Goal: Task Accomplishment & Management: Manage account settings

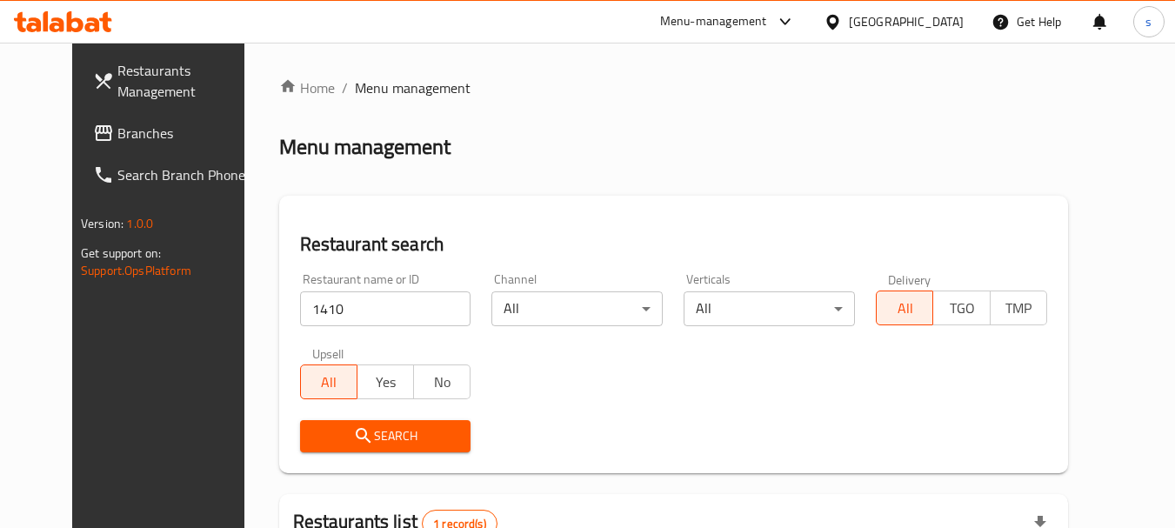
scroll to position [226, 0]
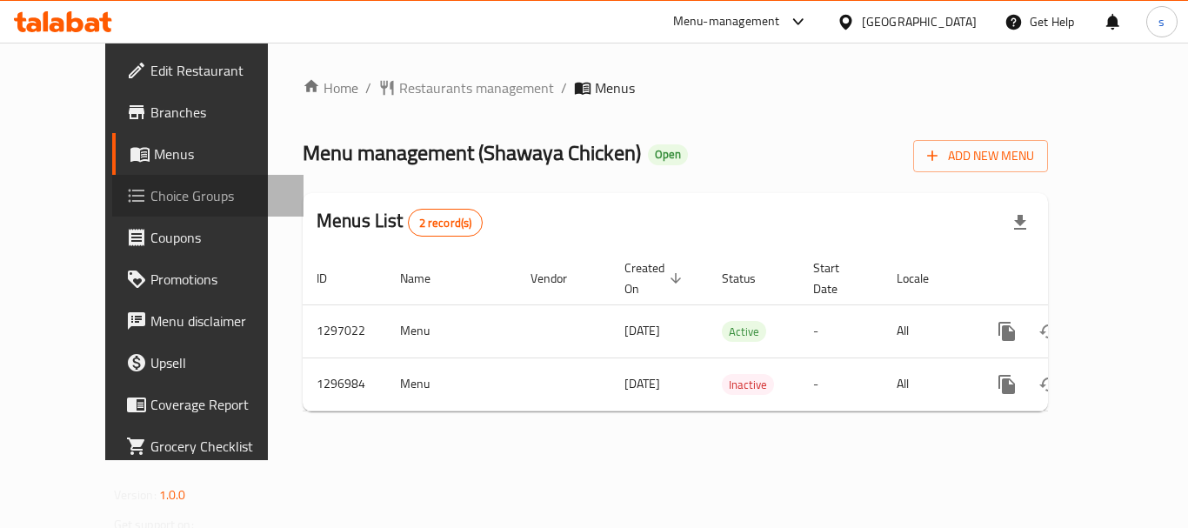
click at [150, 193] on span "Choice Groups" at bounding box center [219, 195] width 139 height 21
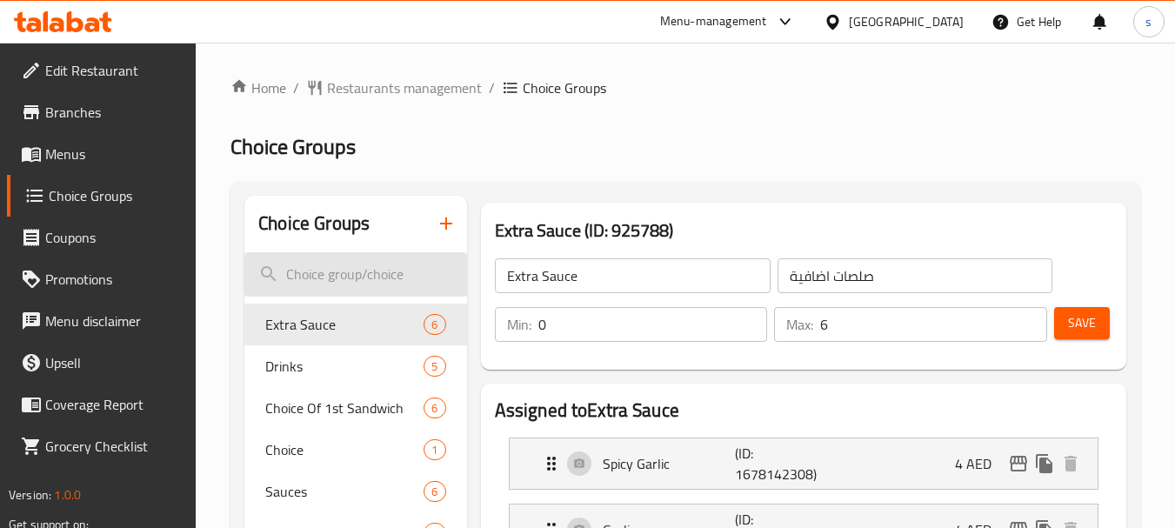
click at [342, 272] on input "search" at bounding box center [355, 274] width 222 height 44
paste input "make it a meal"
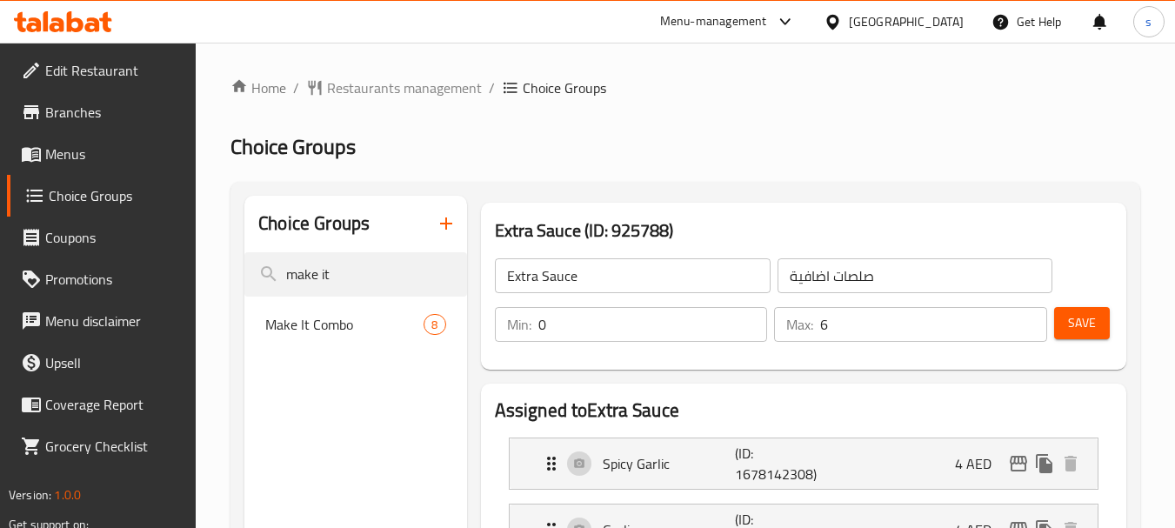
type input "make it"
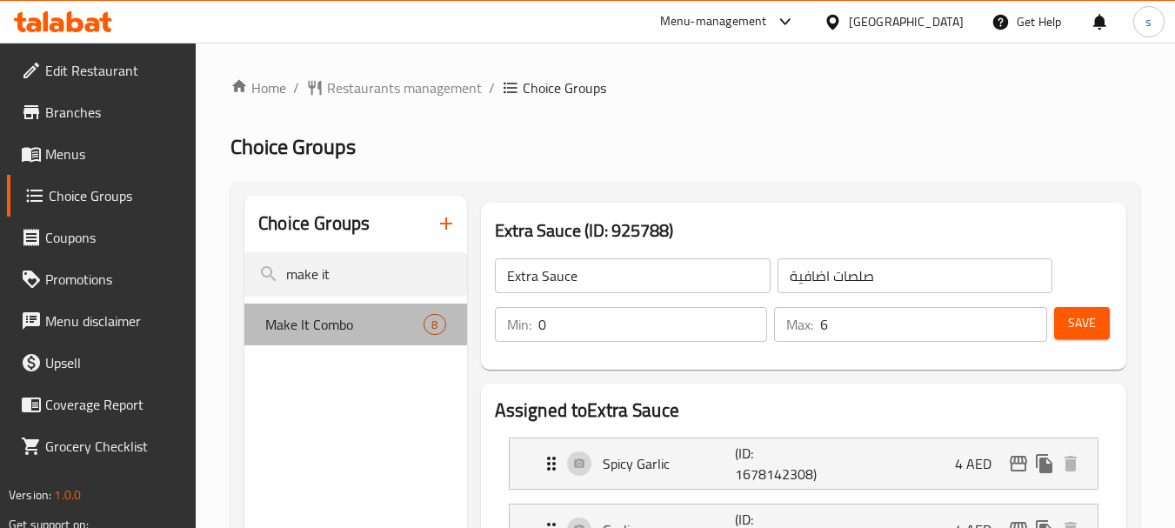
click at [330, 331] on span "Make It Combo" at bounding box center [344, 324] width 158 height 21
type input "Make It Combo"
type input "اجعلها وجبة"
type input "1"
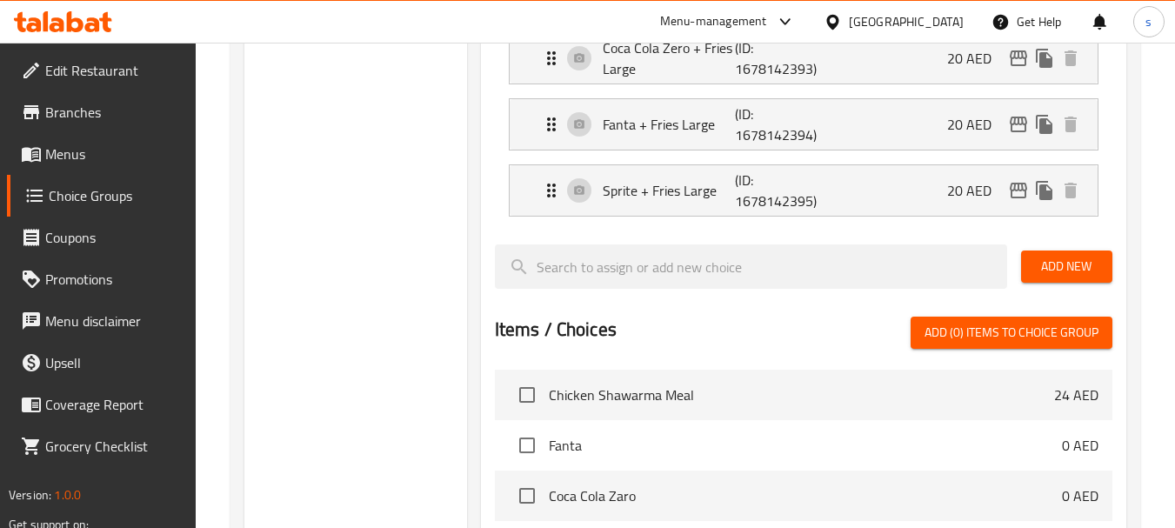
scroll to position [696, 0]
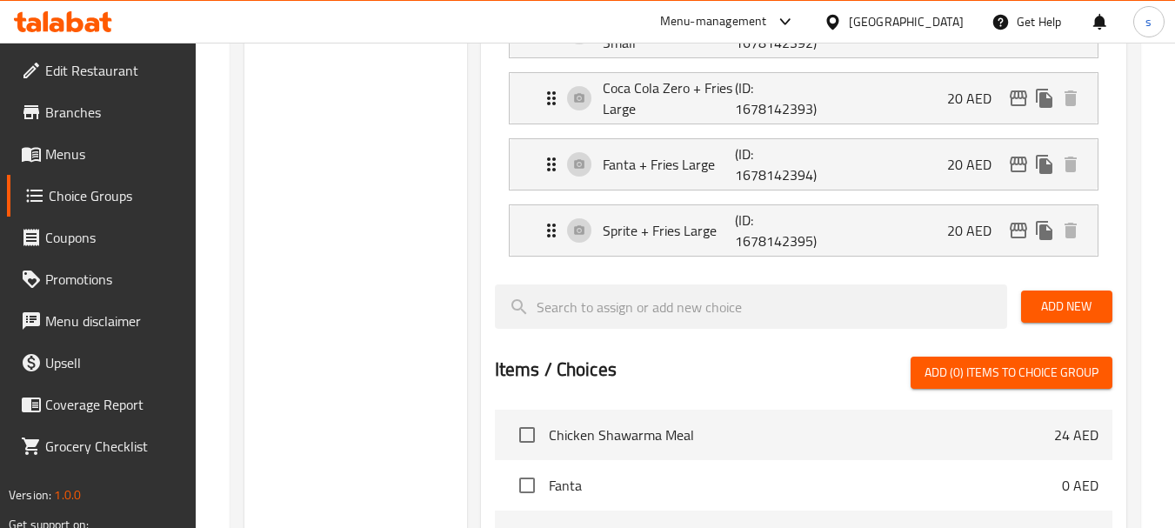
click at [64, 128] on link "Branches" at bounding box center [102, 112] width 190 height 42
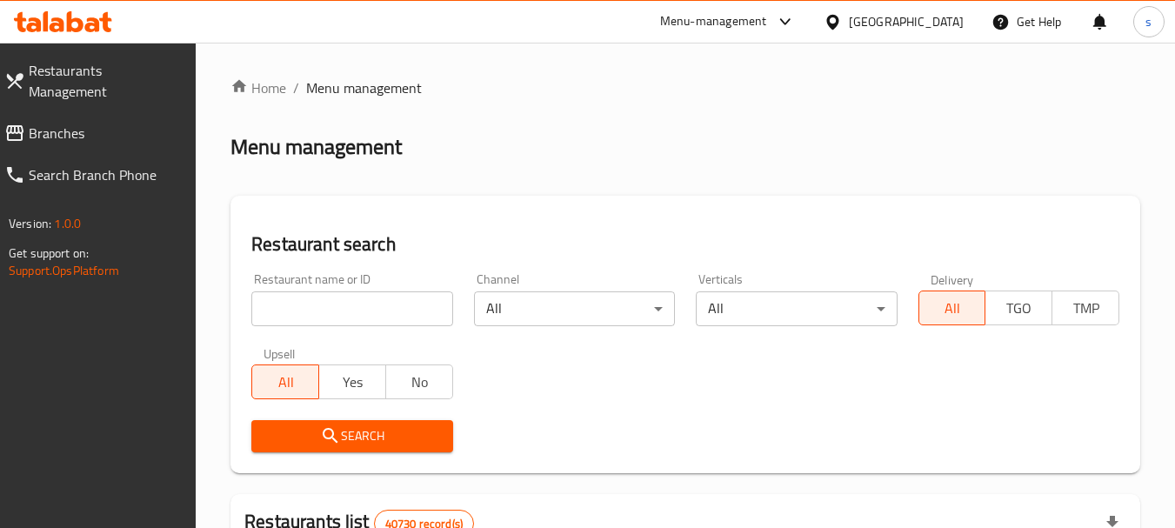
click at [42, 123] on span "Branches" at bounding box center [106, 133] width 154 height 21
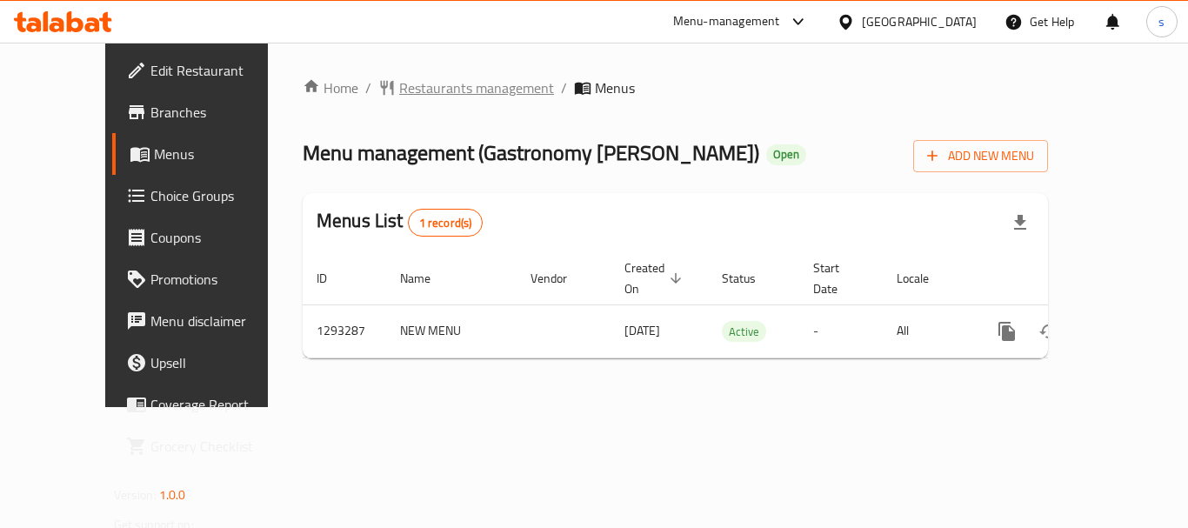
drag, startPoint x: 468, startPoint y: 105, endPoint x: 452, endPoint y: 93, distance: 19.8
click at [461, 101] on div "Home / Restaurants management / Menus Menu management ( Gastronomy Nasha Kuhnya…" at bounding box center [676, 224] width 746 height 295
click at [452, 93] on span "Restaurants management" at bounding box center [476, 87] width 155 height 21
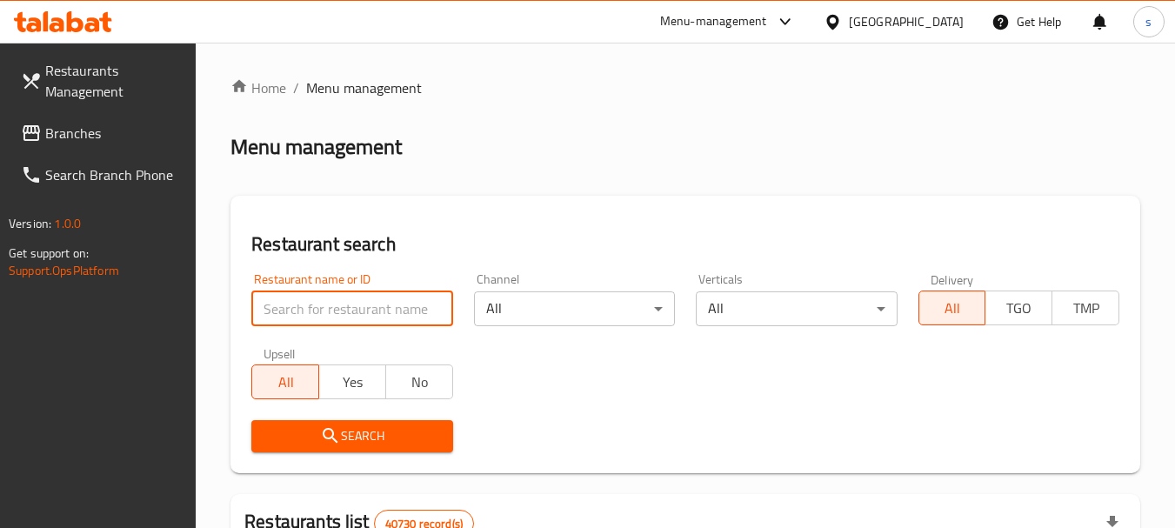
paste input "699454"
type input "699454"
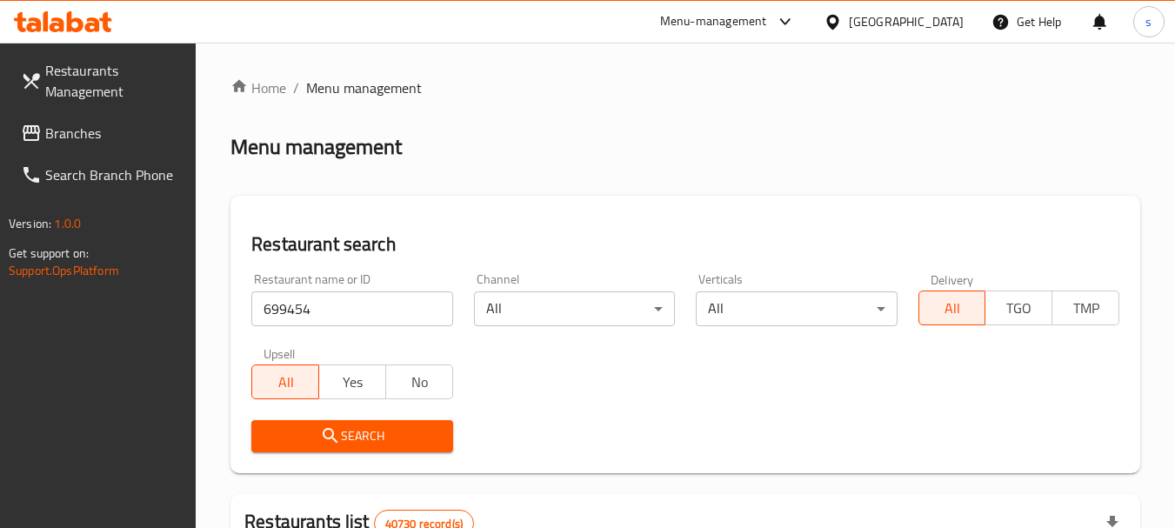
click at [330, 441] on icon "submit" at bounding box center [330, 435] width 21 height 21
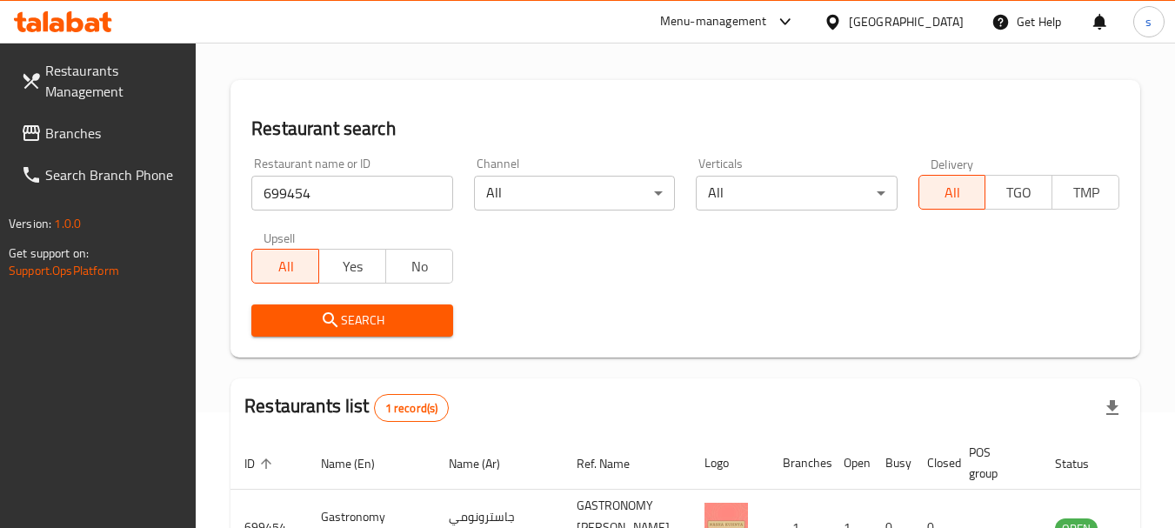
scroll to position [248, 0]
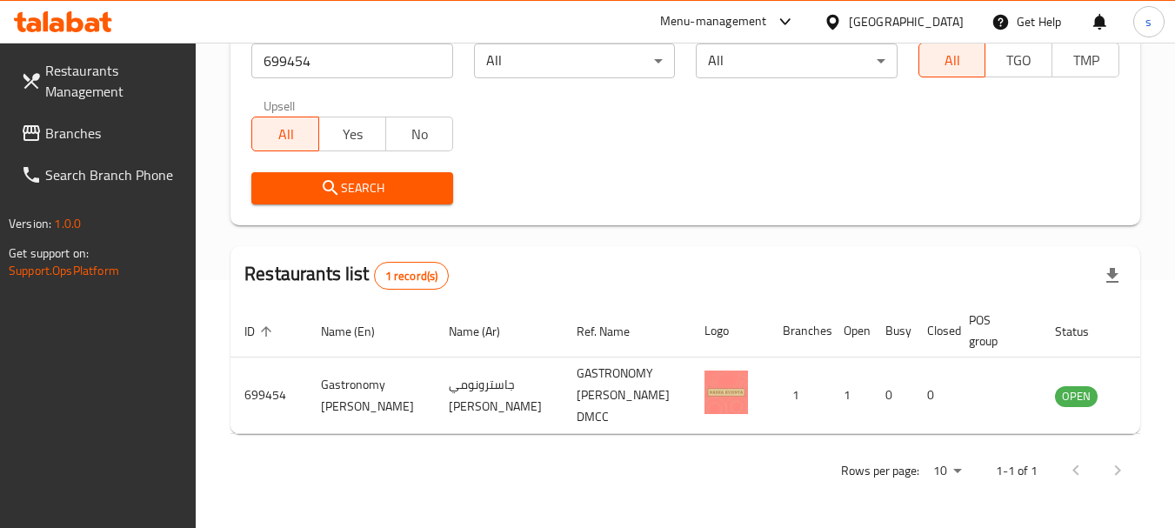
click at [75, 138] on span "Branches" at bounding box center [113, 133] width 137 height 21
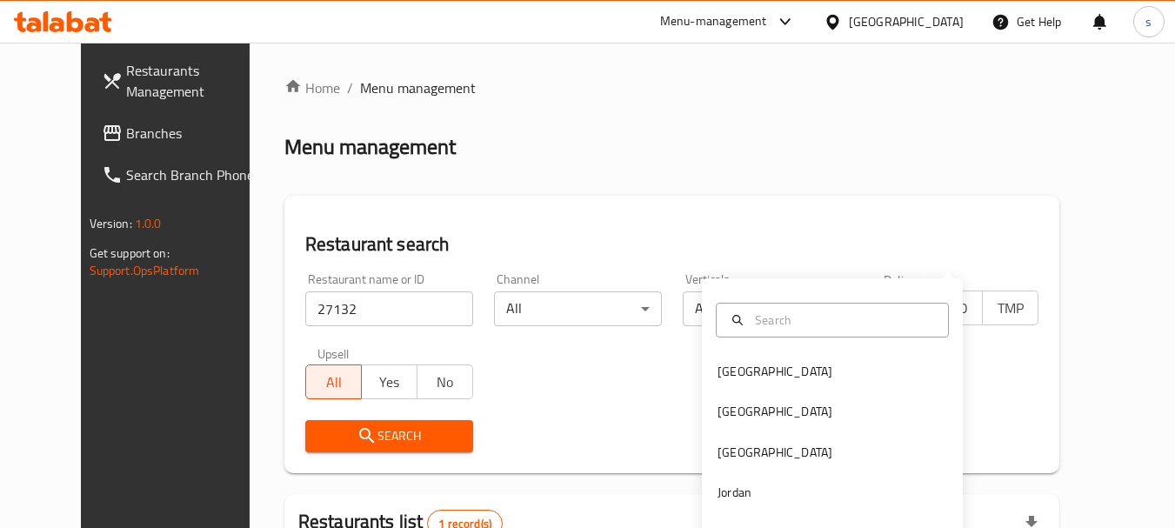
scroll to position [233, 0]
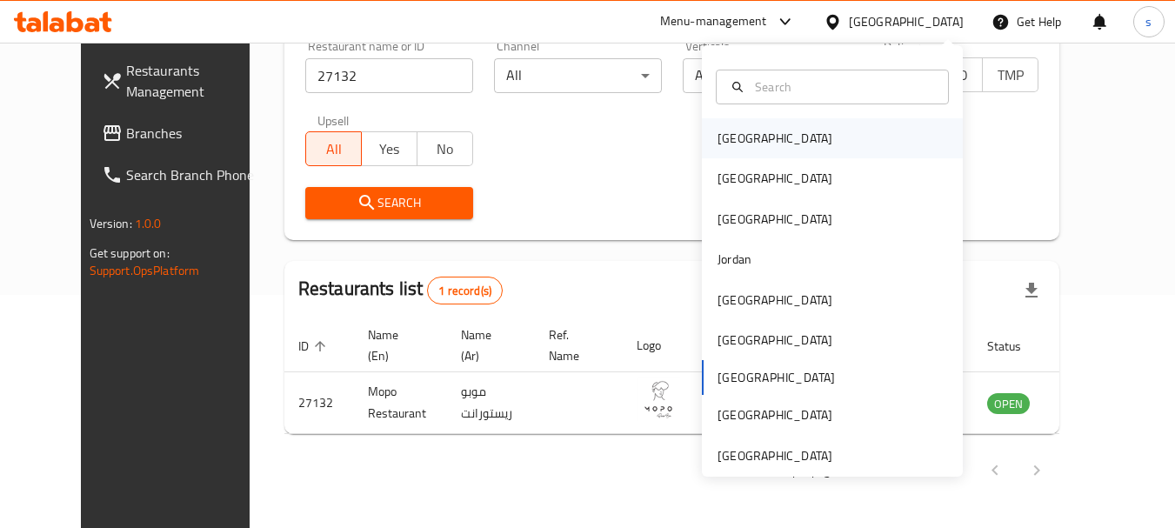
click at [744, 139] on div "[GEOGRAPHIC_DATA]" at bounding box center [775, 138] width 115 height 19
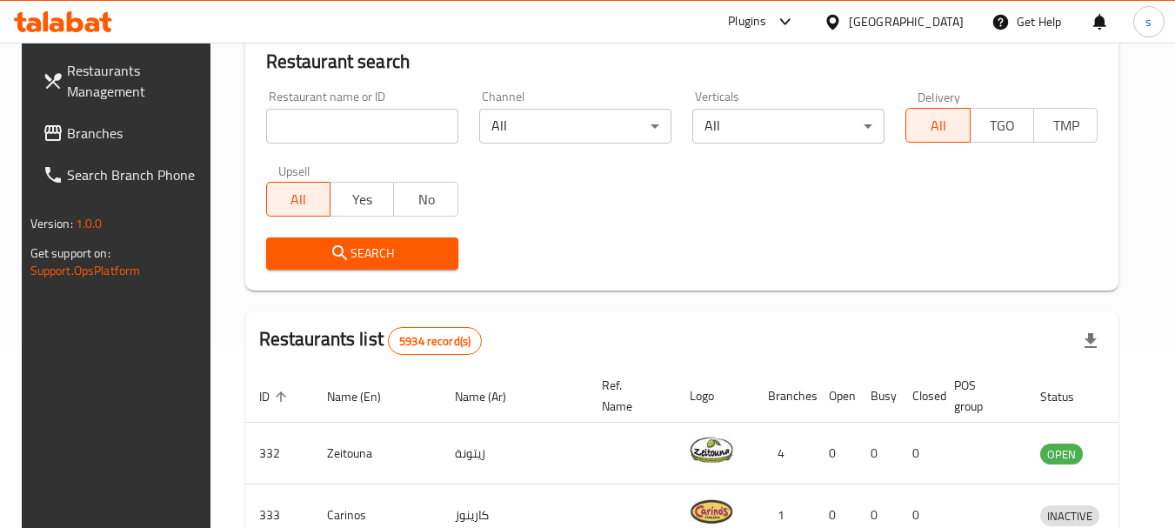
scroll to position [233, 0]
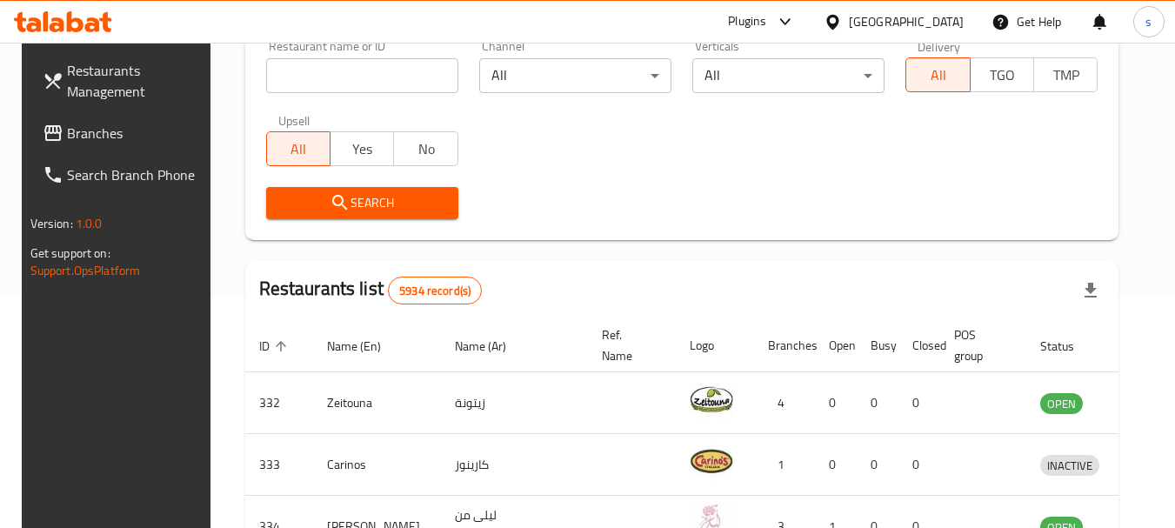
click at [177, 138] on span "Branches" at bounding box center [135, 133] width 137 height 21
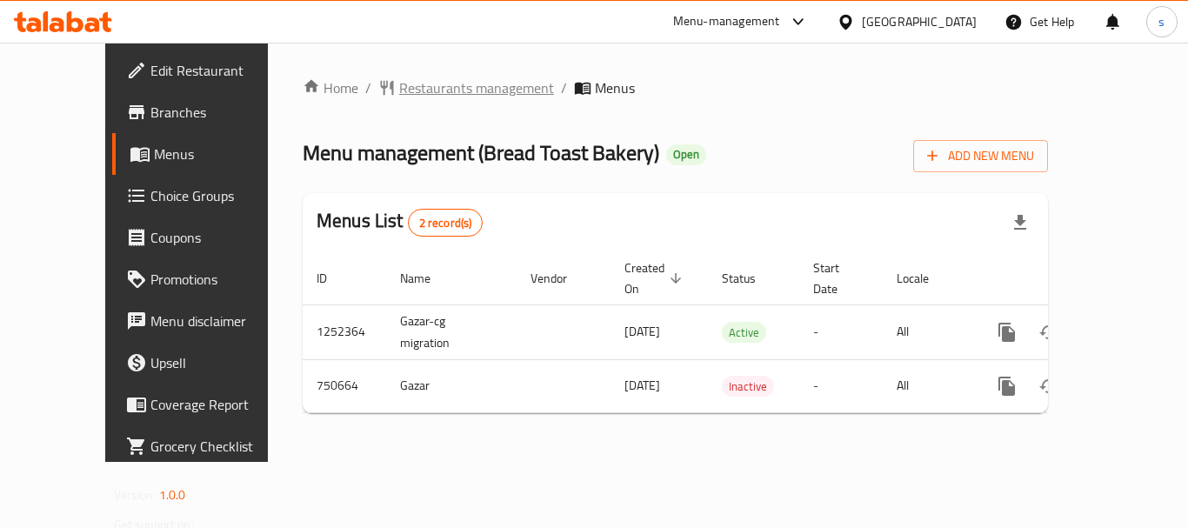
click at [399, 90] on span "Restaurants management" at bounding box center [476, 87] width 155 height 21
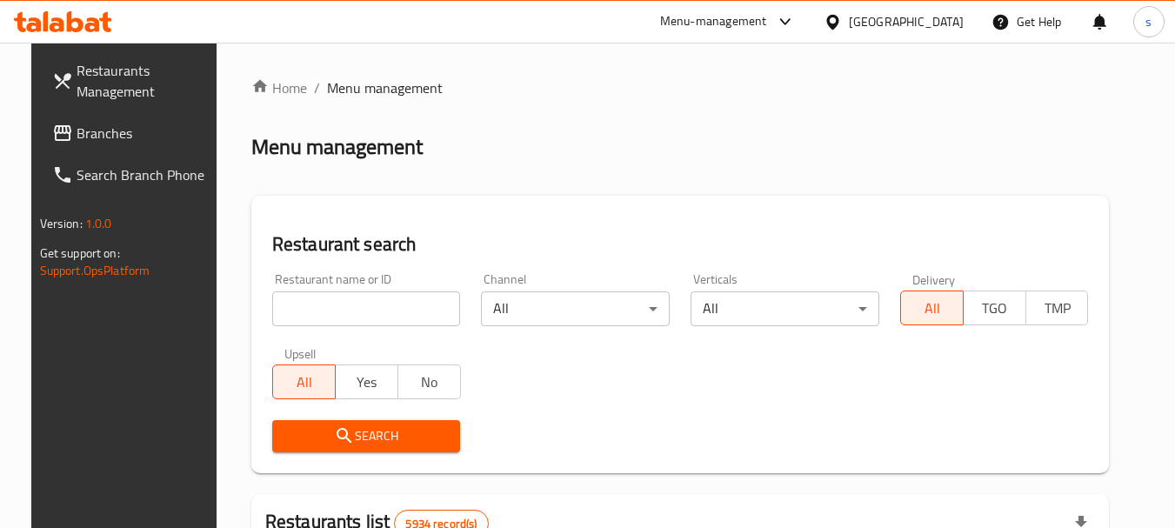
click at [299, 286] on div "Restaurant name or ID Restaurant name or ID" at bounding box center [366, 299] width 189 height 53
click at [309, 314] on input "search" at bounding box center [366, 308] width 189 height 35
paste input "649027"
type input "649027"
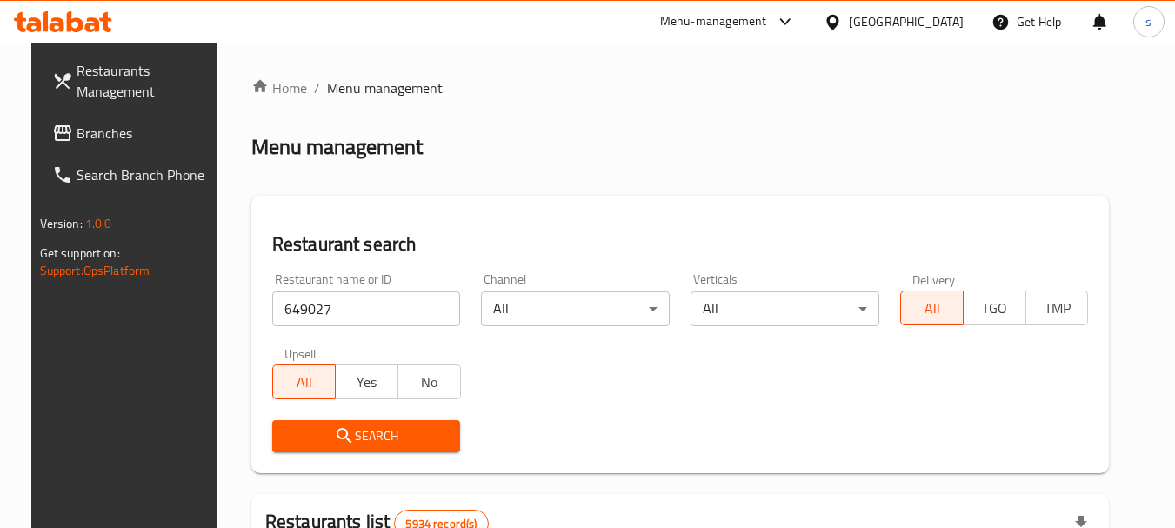
click at [318, 408] on div "Upsell All Yes No" at bounding box center [367, 373] width 210 height 73
click at [311, 442] on span "Search" at bounding box center [366, 436] width 161 height 22
click at [311, 442] on div at bounding box center [587, 264] width 1175 height 528
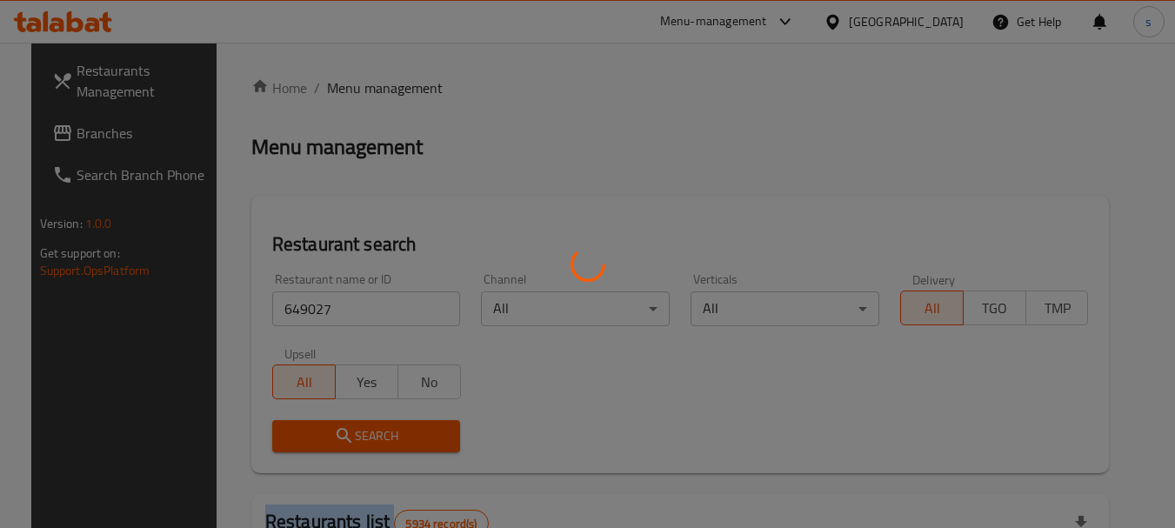
click at [311, 442] on div at bounding box center [587, 264] width 1175 height 528
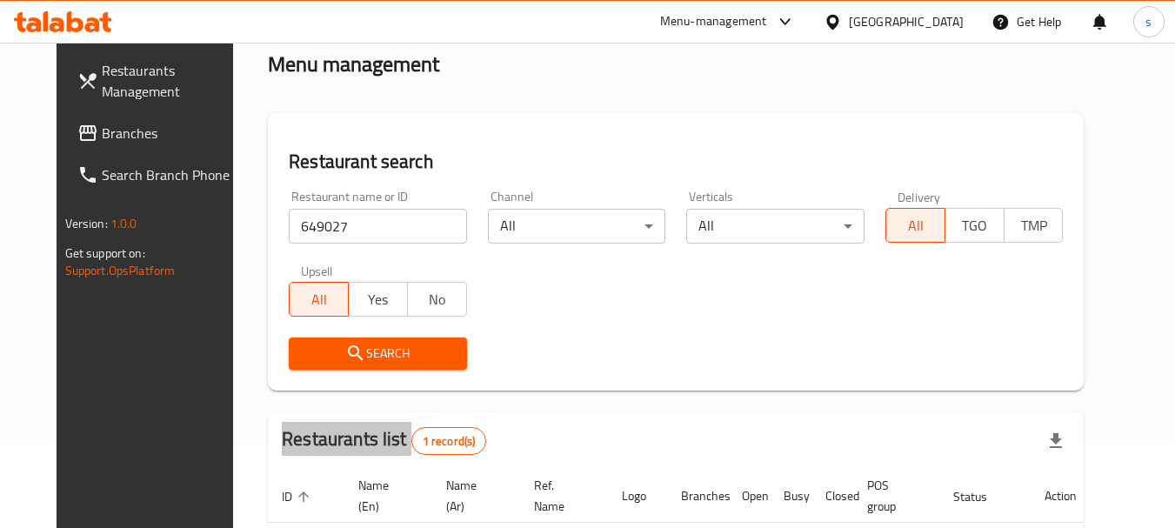
scroll to position [226, 0]
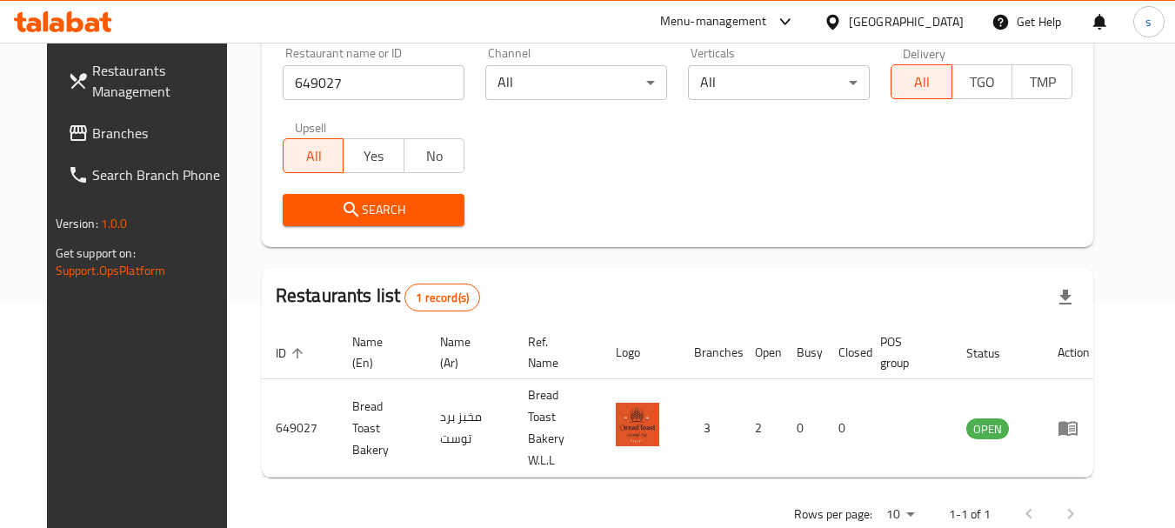
click at [949, 21] on div "[GEOGRAPHIC_DATA]" at bounding box center [906, 21] width 115 height 19
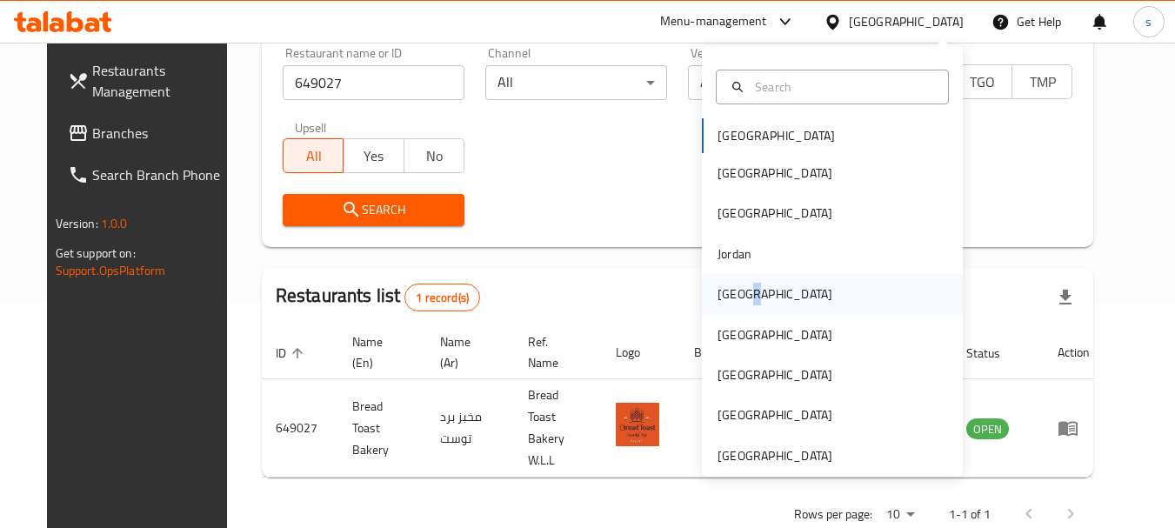
click at [738, 296] on div "[GEOGRAPHIC_DATA]" at bounding box center [775, 293] width 115 height 19
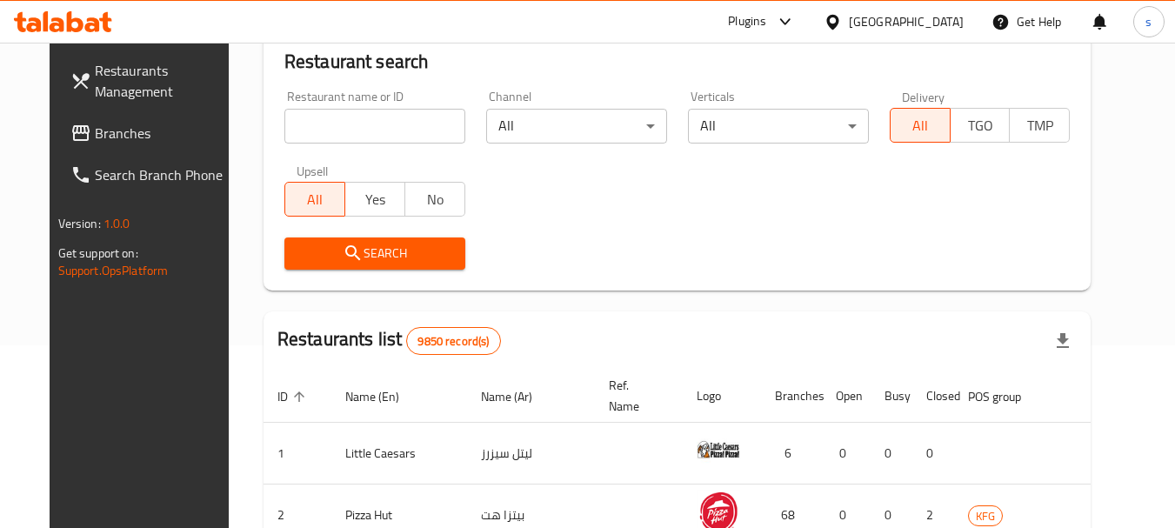
scroll to position [226, 0]
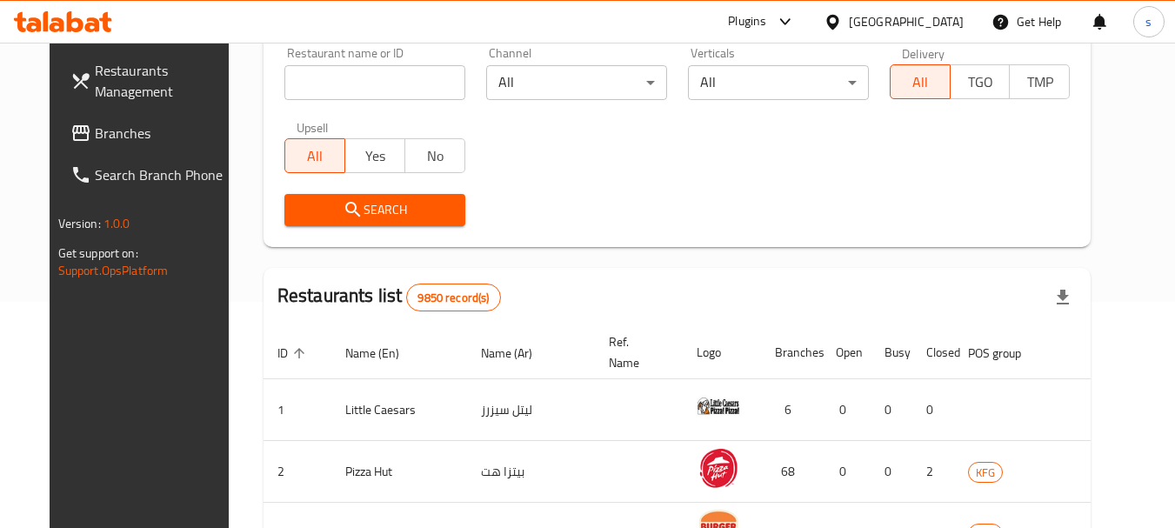
click at [907, 42] on div "[GEOGRAPHIC_DATA]" at bounding box center [894, 22] width 168 height 42
click at [842, 13] on icon at bounding box center [833, 22] width 18 height 18
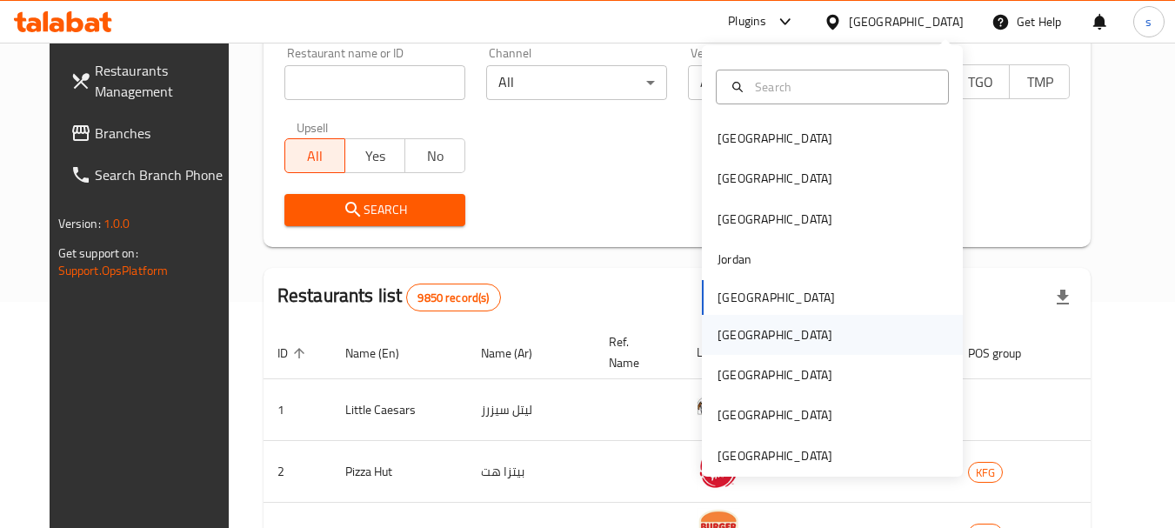
click at [718, 332] on div "[GEOGRAPHIC_DATA]" at bounding box center [775, 334] width 115 height 19
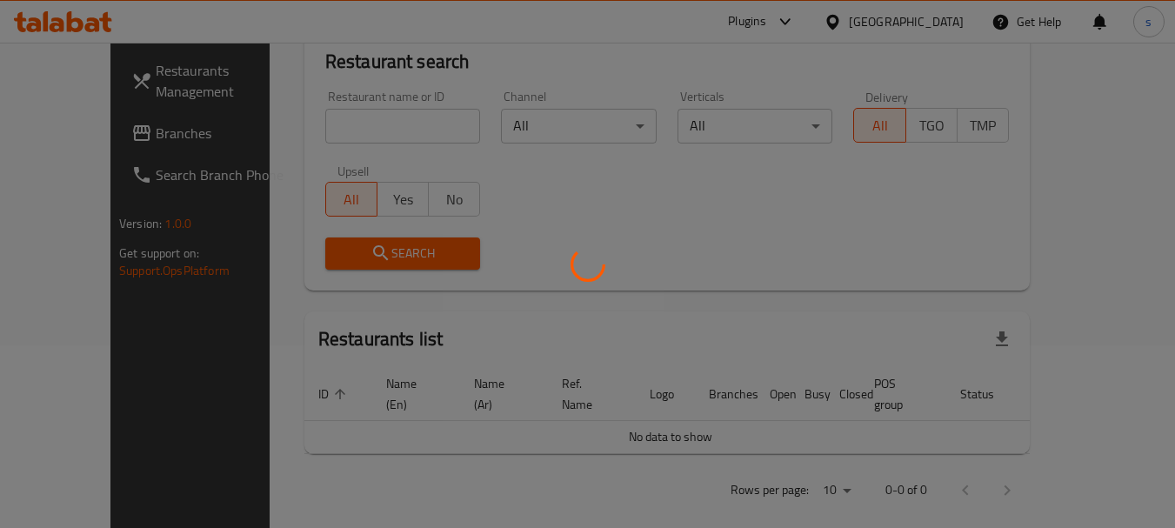
scroll to position [226, 0]
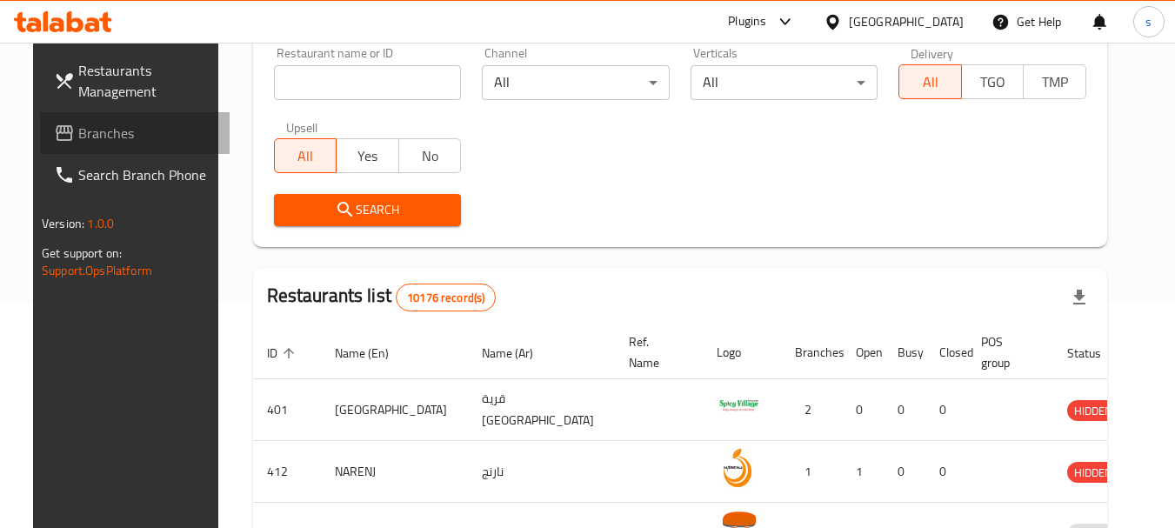
click at [78, 136] on span "Branches" at bounding box center [146, 133] width 137 height 21
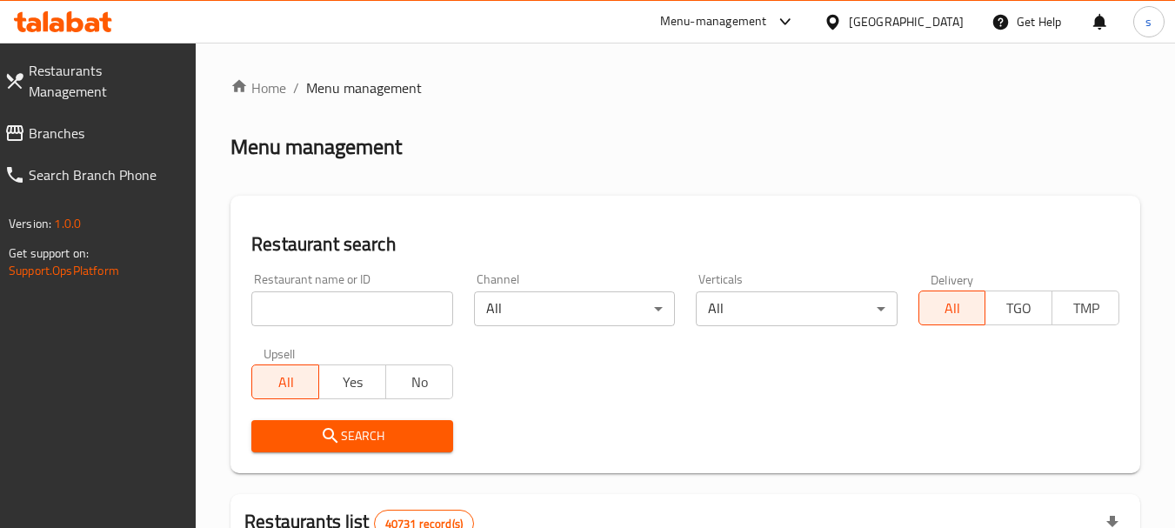
click at [38, 124] on span "Branches" at bounding box center [106, 133] width 154 height 21
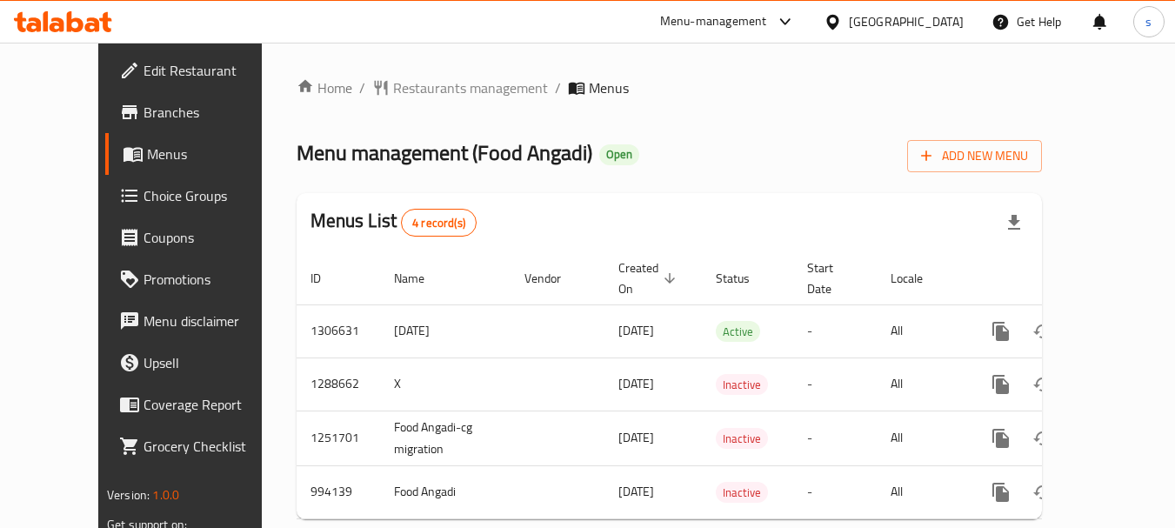
click at [393, 84] on span "Restaurants management" at bounding box center [470, 87] width 155 height 21
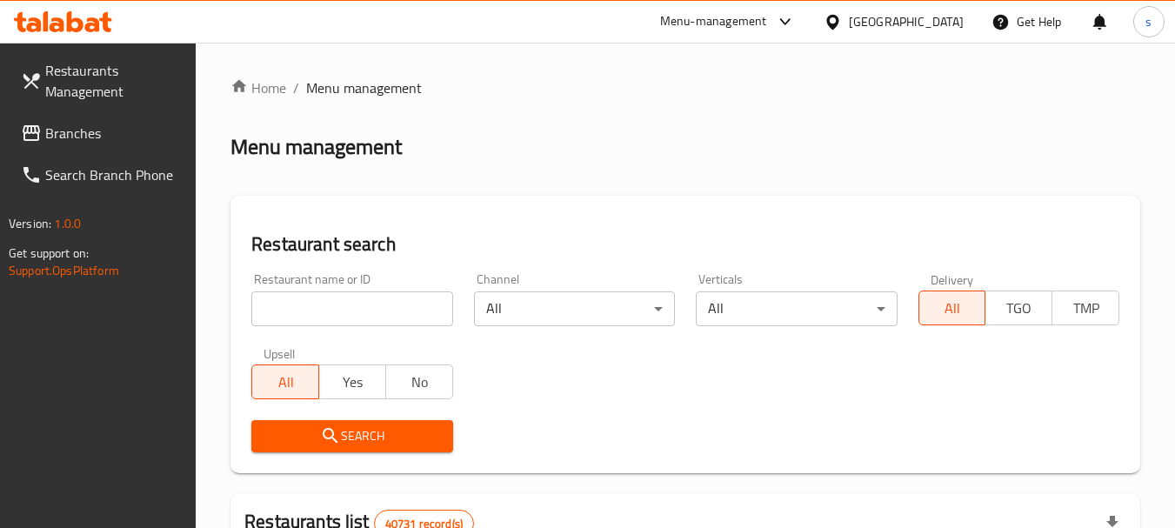
click at [301, 303] on input "search" at bounding box center [351, 308] width 201 height 35
paste input "660366"
type input "660366"
click at [315, 429] on span "Search" at bounding box center [351, 436] width 173 height 22
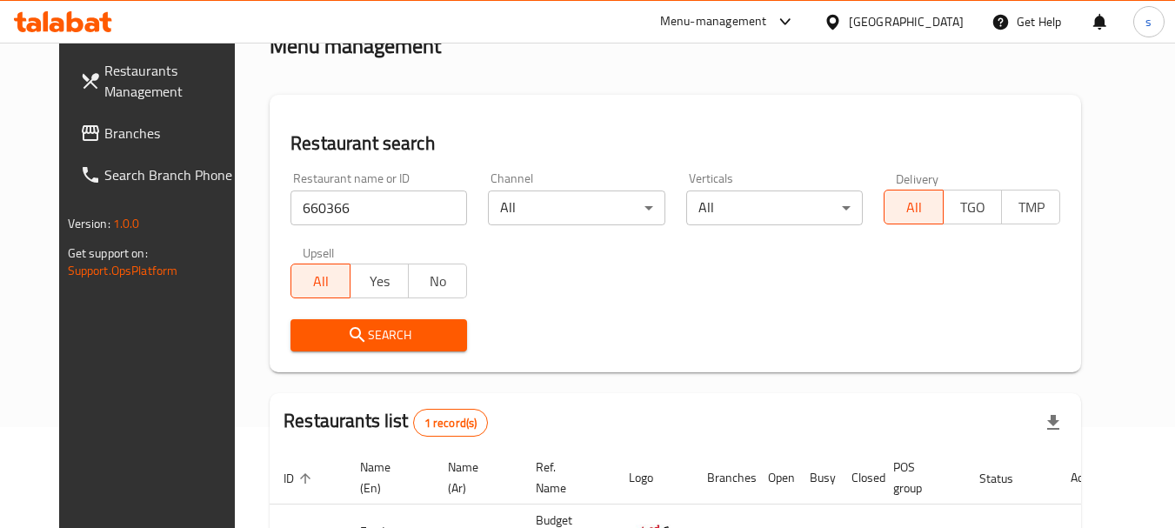
scroll to position [226, 0]
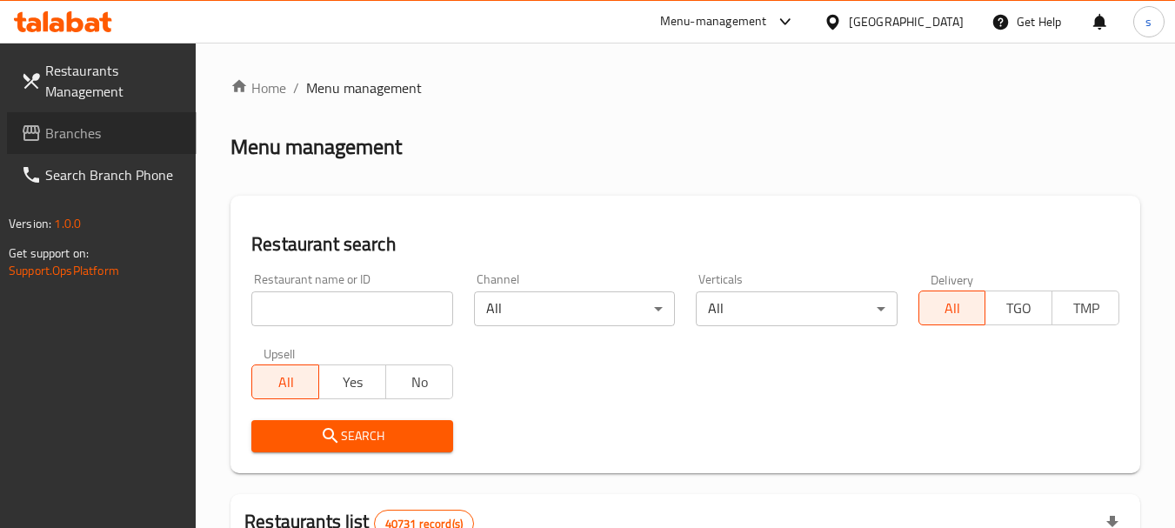
click at [90, 137] on span "Branches" at bounding box center [113, 133] width 137 height 21
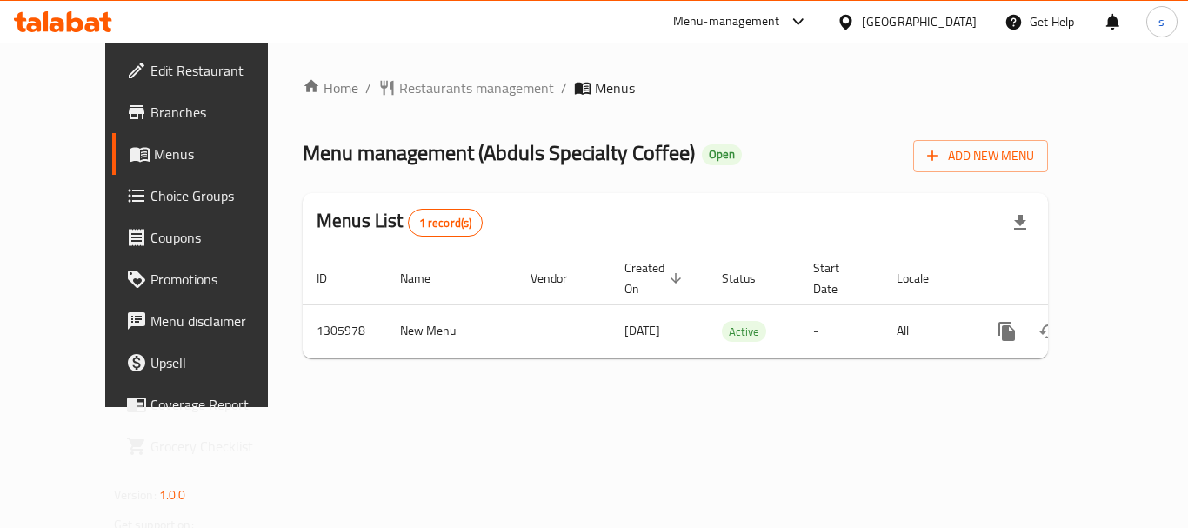
click at [150, 113] on span "Branches" at bounding box center [219, 112] width 139 height 21
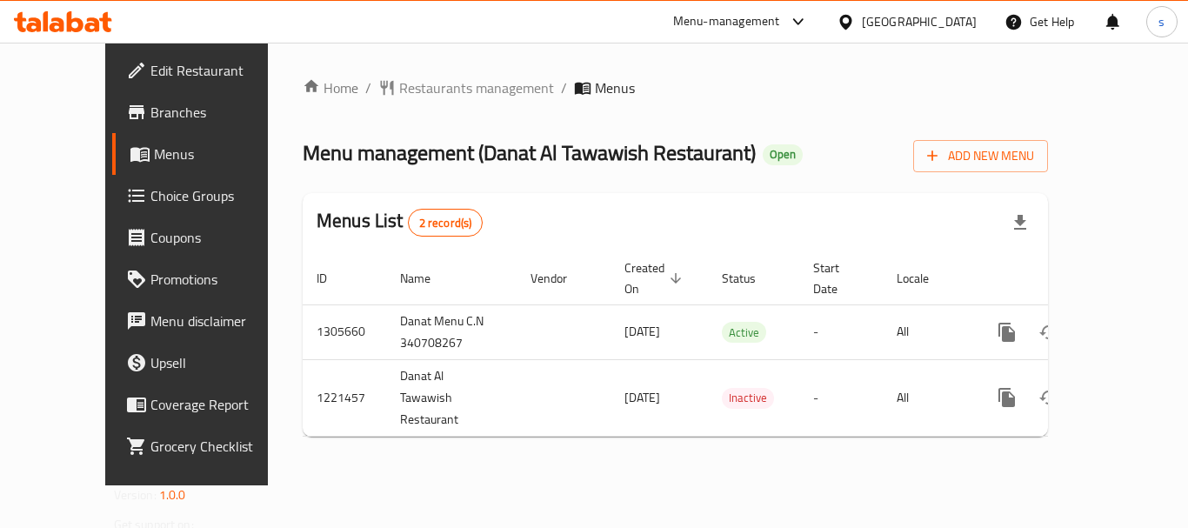
click at [852, 26] on icon at bounding box center [845, 21] width 12 height 15
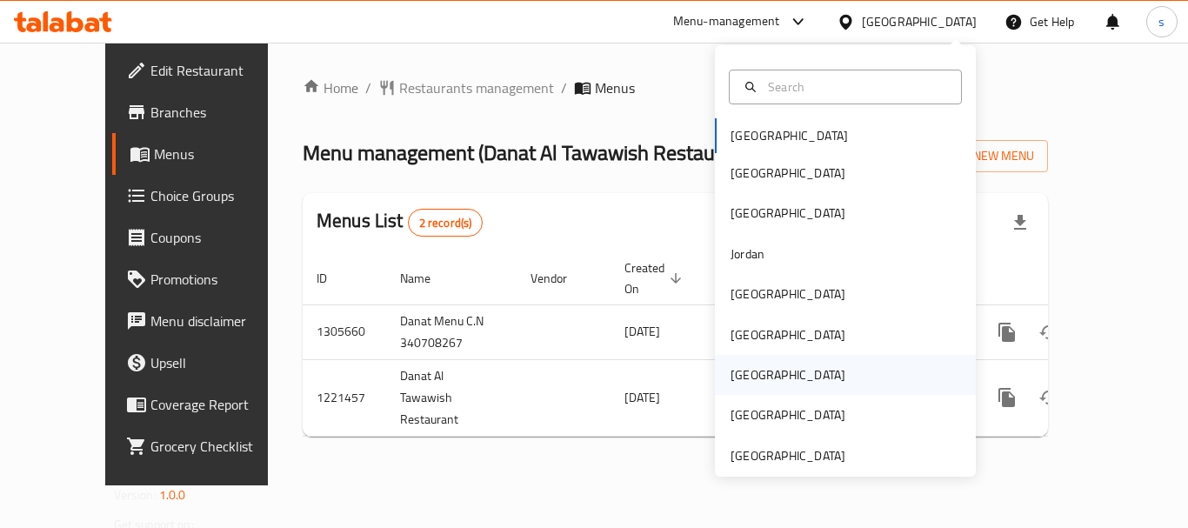
click at [737, 375] on div "[GEOGRAPHIC_DATA]" at bounding box center [788, 374] width 115 height 19
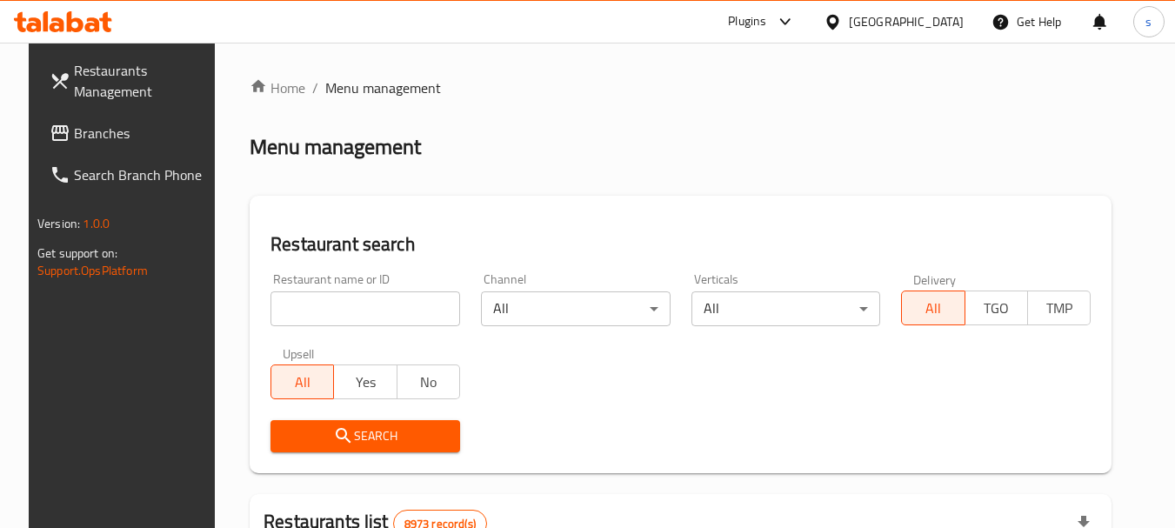
click at [74, 140] on span "Branches" at bounding box center [142, 133] width 137 height 21
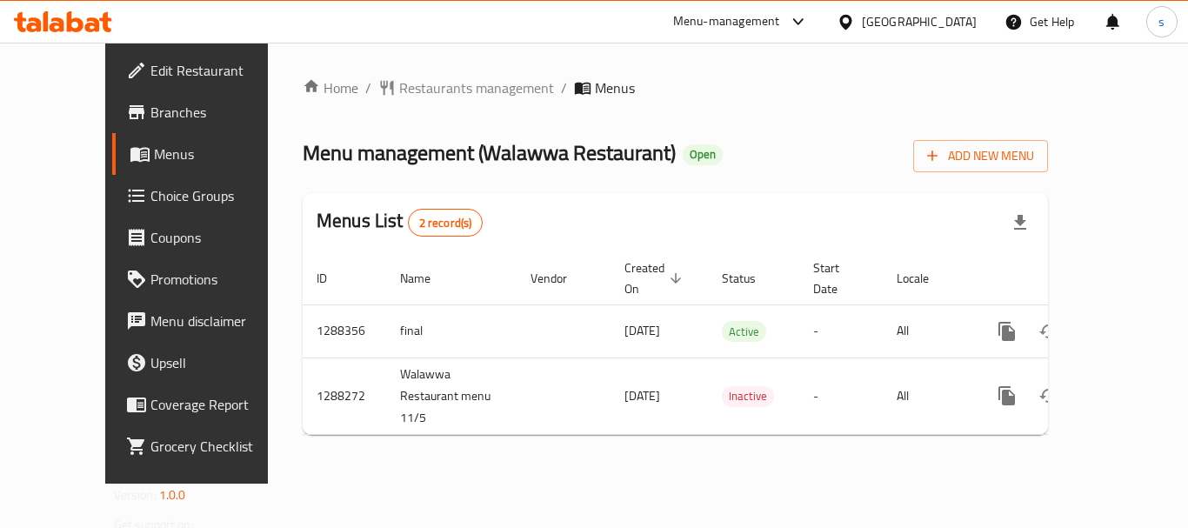
click at [809, 30] on icon at bounding box center [798, 21] width 21 height 21
click at [809, 23] on div at bounding box center [794, 21] width 29 height 21
click at [780, 23] on div "Menu-management" at bounding box center [726, 21] width 107 height 21
click at [752, 158] on div "Restaurant-Management" at bounding box center [716, 151] width 137 height 19
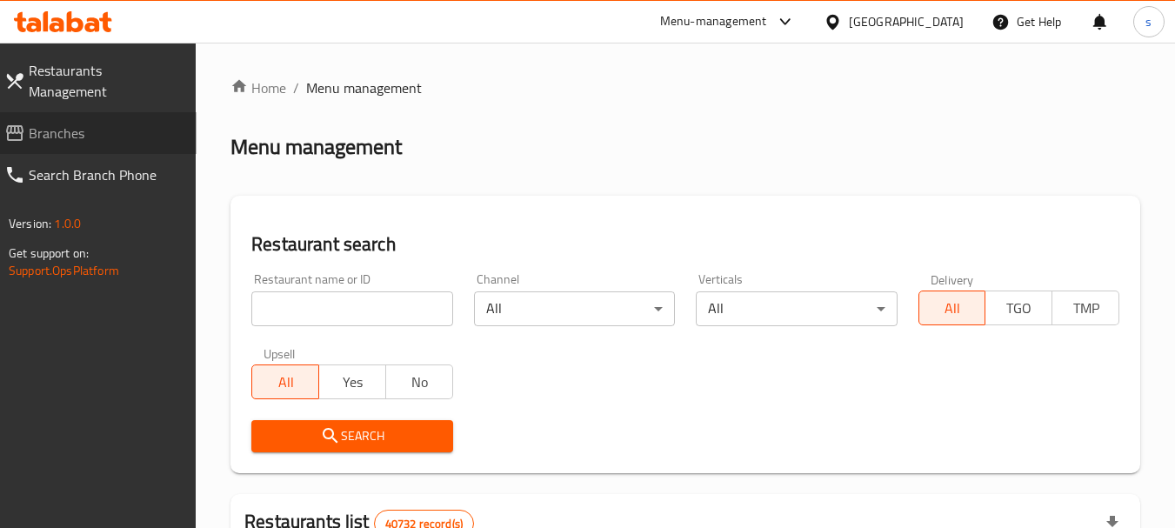
click at [72, 123] on span "Branches" at bounding box center [106, 133] width 154 height 21
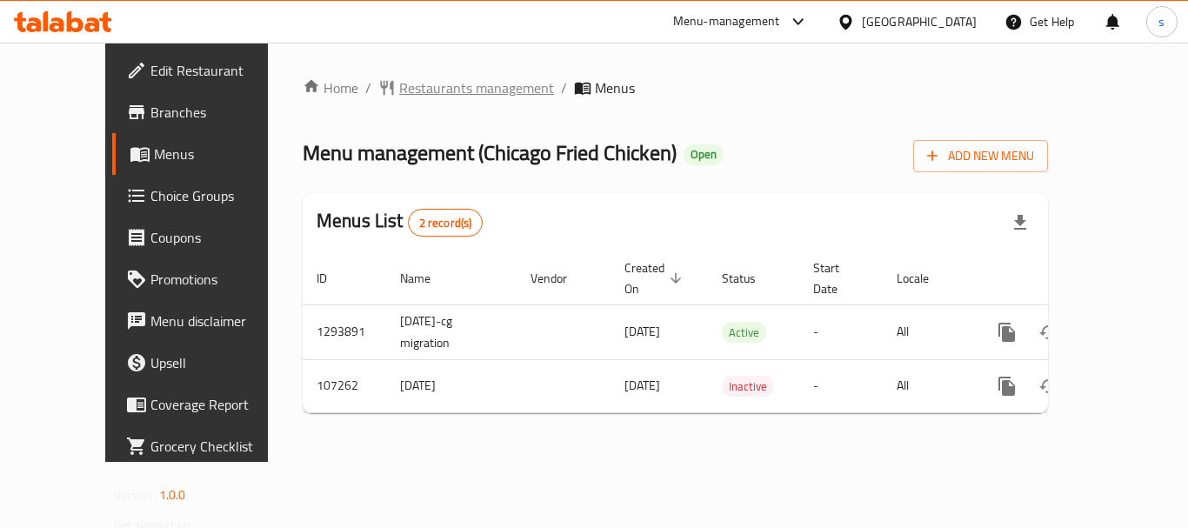
click at [413, 93] on span "Restaurants management" at bounding box center [476, 87] width 155 height 21
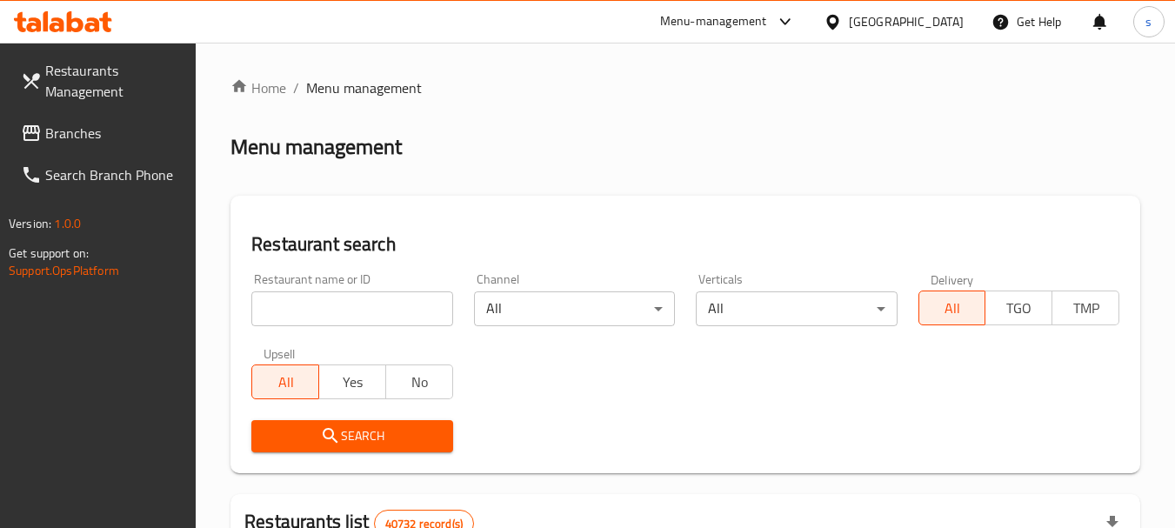
click at [291, 309] on input "search" at bounding box center [351, 308] width 201 height 35
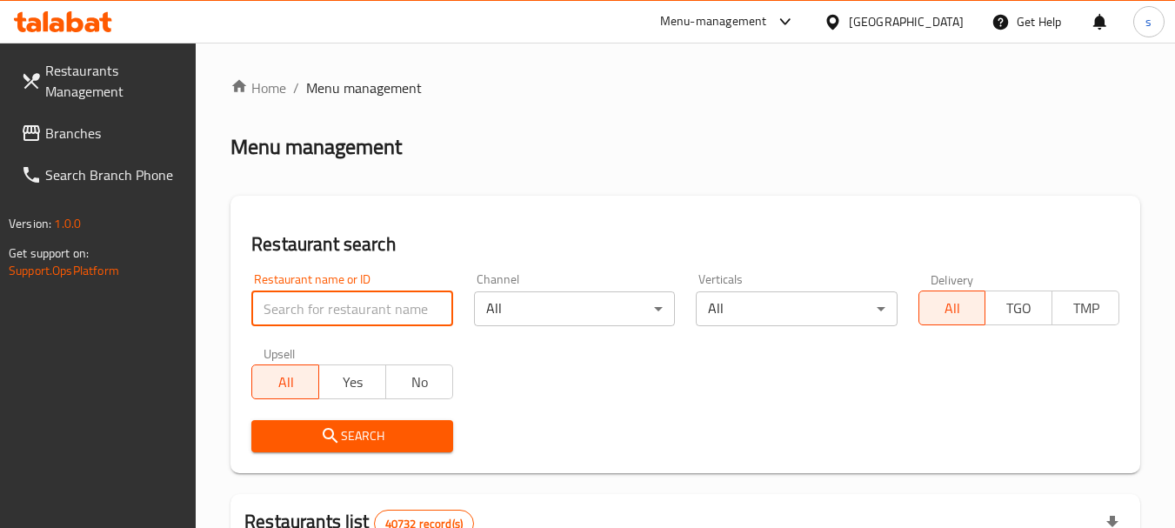
paste input "603437"
type input "603437"
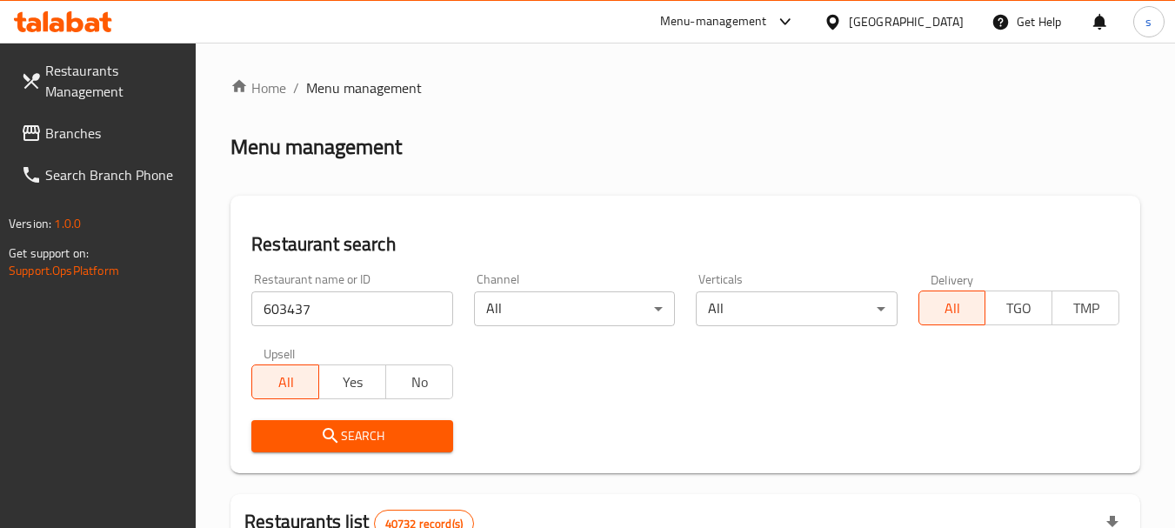
click at [318, 430] on span "Search" at bounding box center [351, 436] width 173 height 22
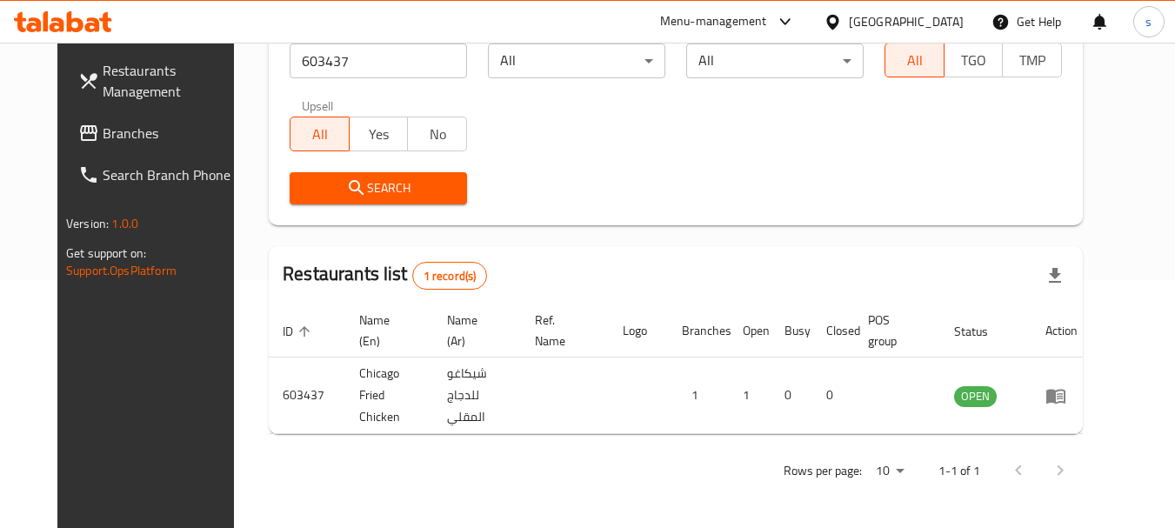
scroll to position [233, 0]
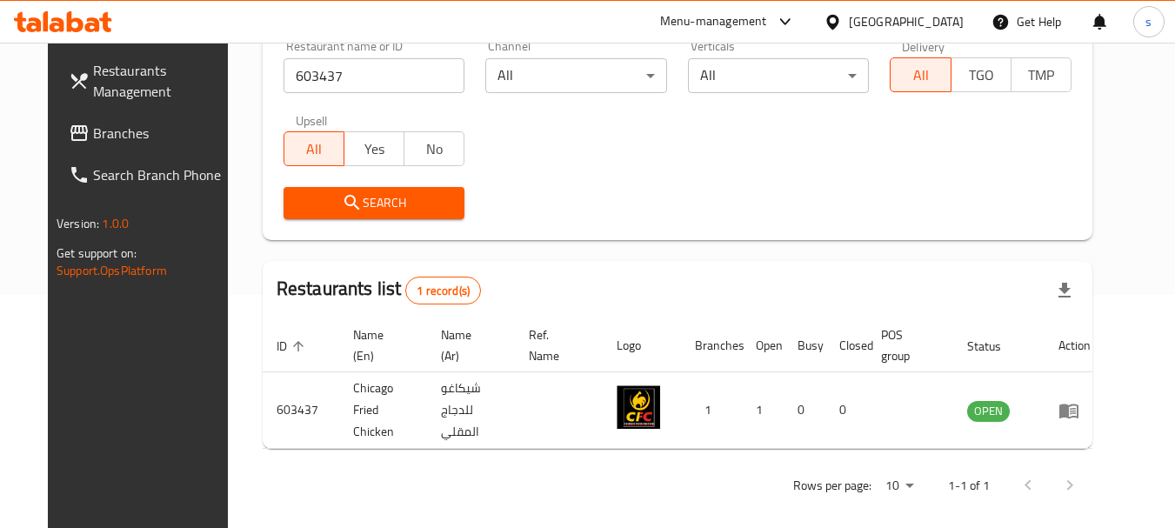
click at [93, 130] on span "Branches" at bounding box center [161, 133] width 137 height 21
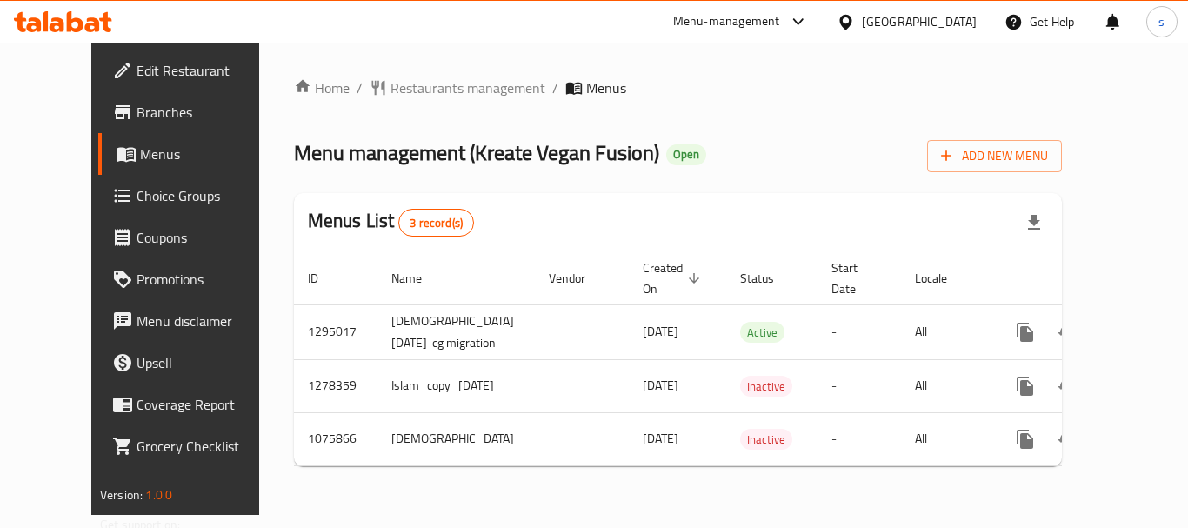
drag, startPoint x: 710, startPoint y: 21, endPoint x: 705, endPoint y: 31, distance: 11.7
click at [710, 21] on div "Menu-management" at bounding box center [726, 21] width 107 height 21
click at [604, 156] on div "Restaurant-Management" at bounding box center [633, 151] width 137 height 19
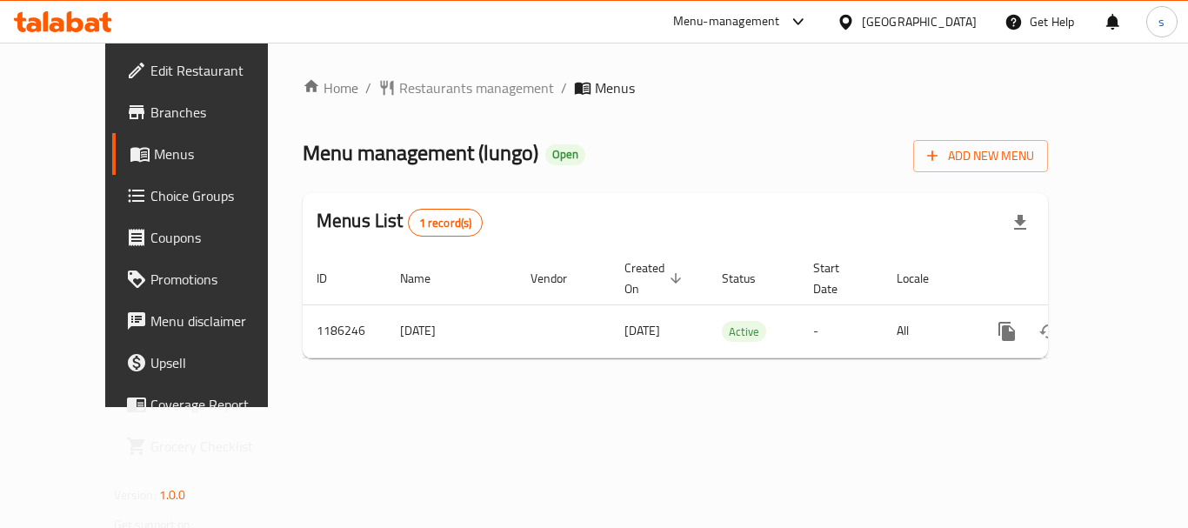
click at [954, 26] on div "[GEOGRAPHIC_DATA]" at bounding box center [919, 21] width 115 height 19
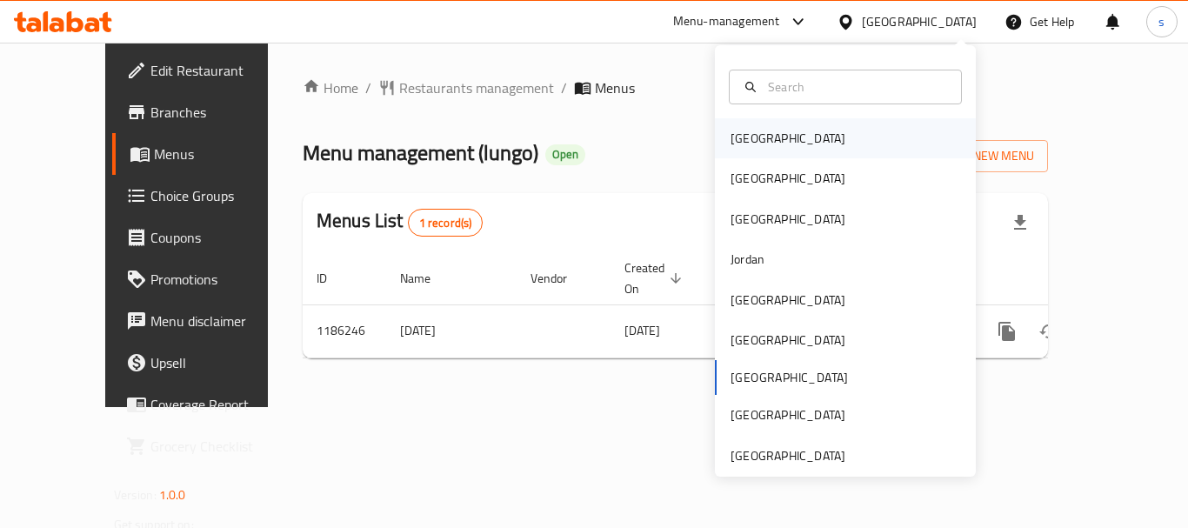
click at [761, 139] on div "[GEOGRAPHIC_DATA]" at bounding box center [788, 138] width 143 height 40
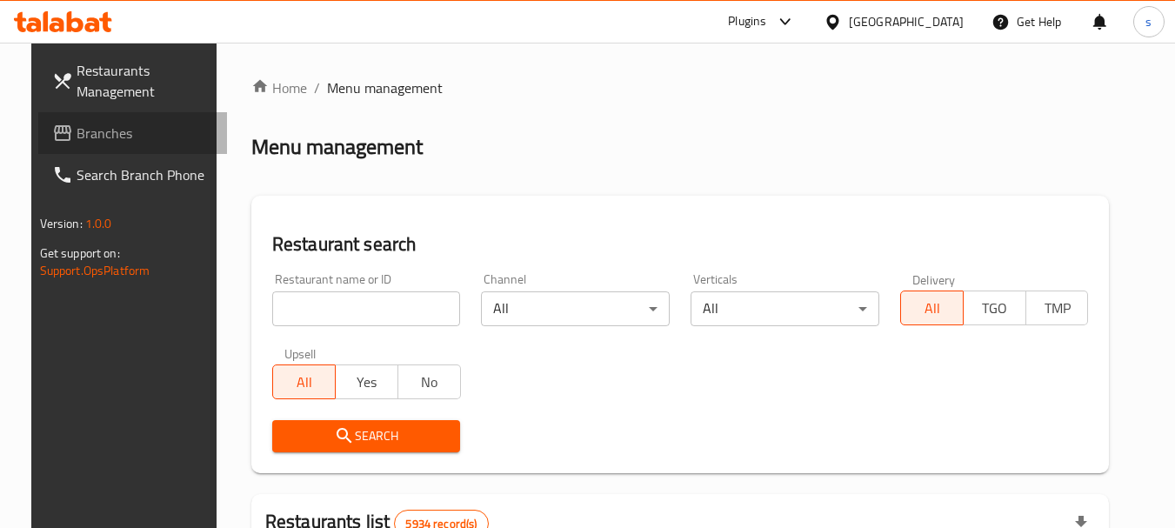
click at [93, 135] on span "Branches" at bounding box center [145, 133] width 137 height 21
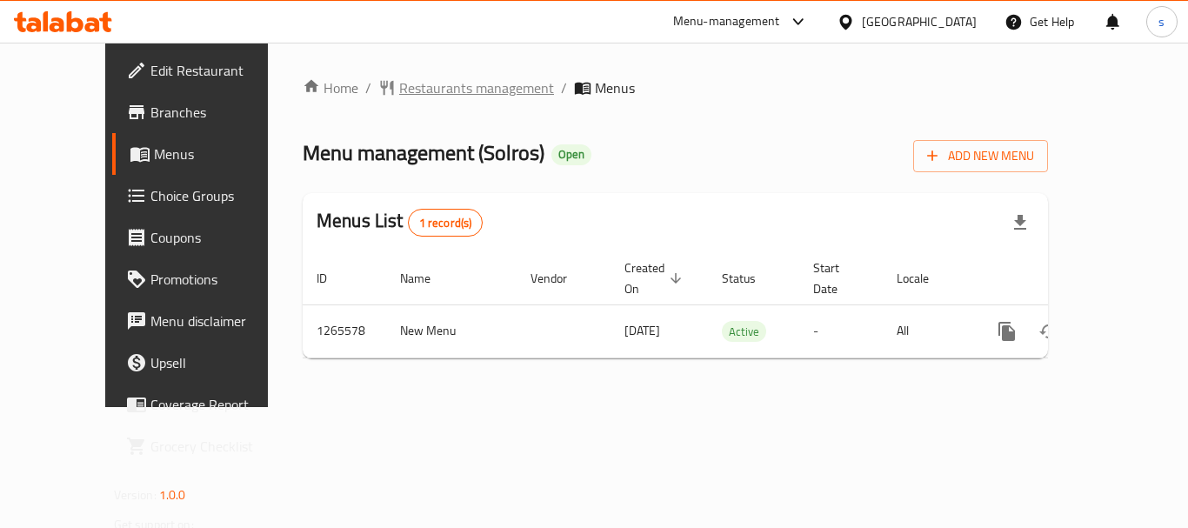
click at [399, 97] on span "Restaurants management" at bounding box center [476, 87] width 155 height 21
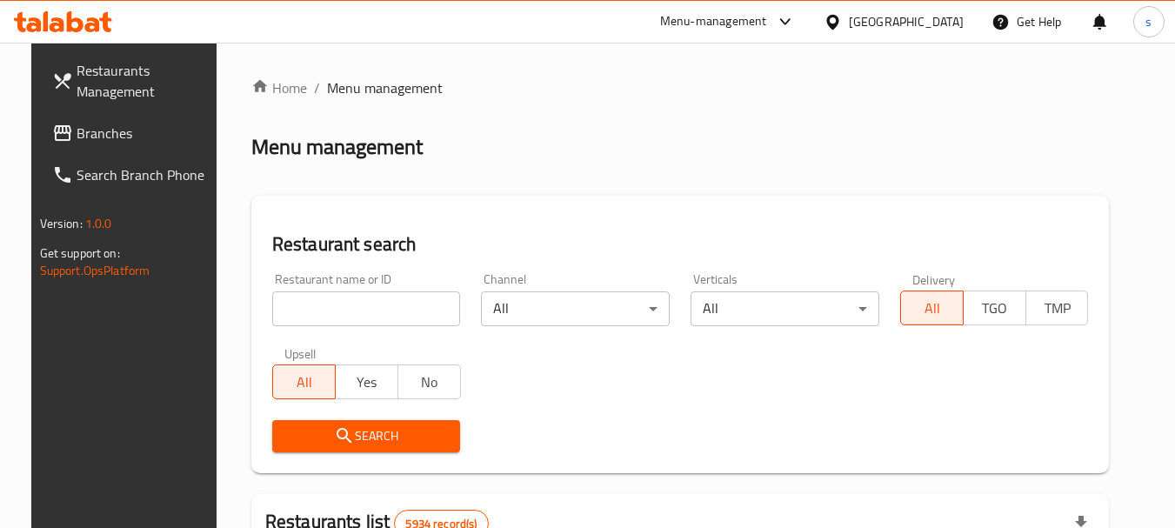
click at [306, 331] on div "Restaurant name or ID Restaurant name or ID" at bounding box center [367, 300] width 210 height 74
click at [301, 320] on input "search" at bounding box center [366, 308] width 189 height 35
paste input "686863"
type input "686863"
click at [313, 392] on button "All" at bounding box center [304, 382] width 64 height 35
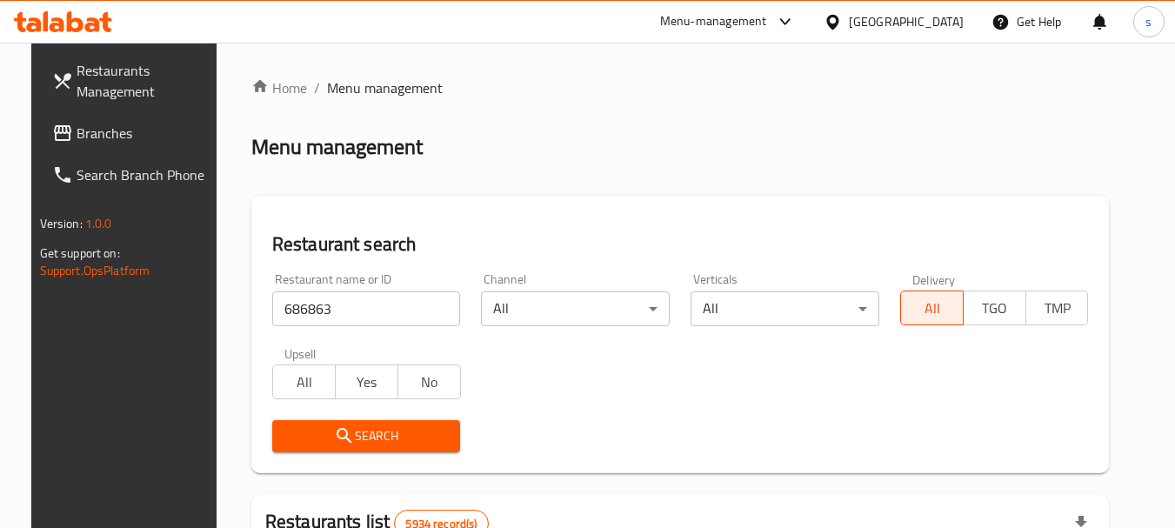
click at [318, 441] on span "Search" at bounding box center [366, 436] width 161 height 22
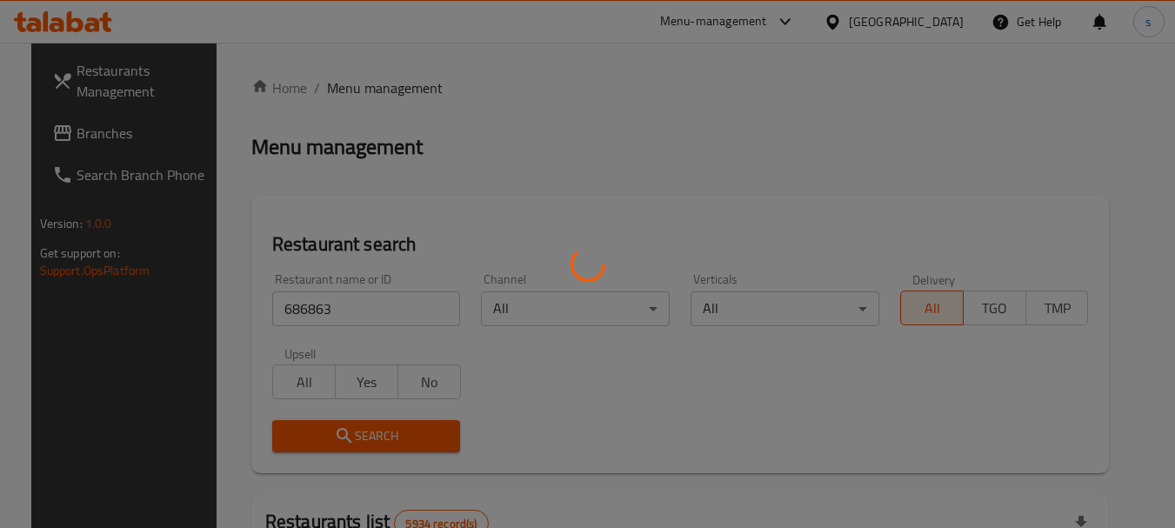
click at [318, 440] on div at bounding box center [587, 264] width 1175 height 528
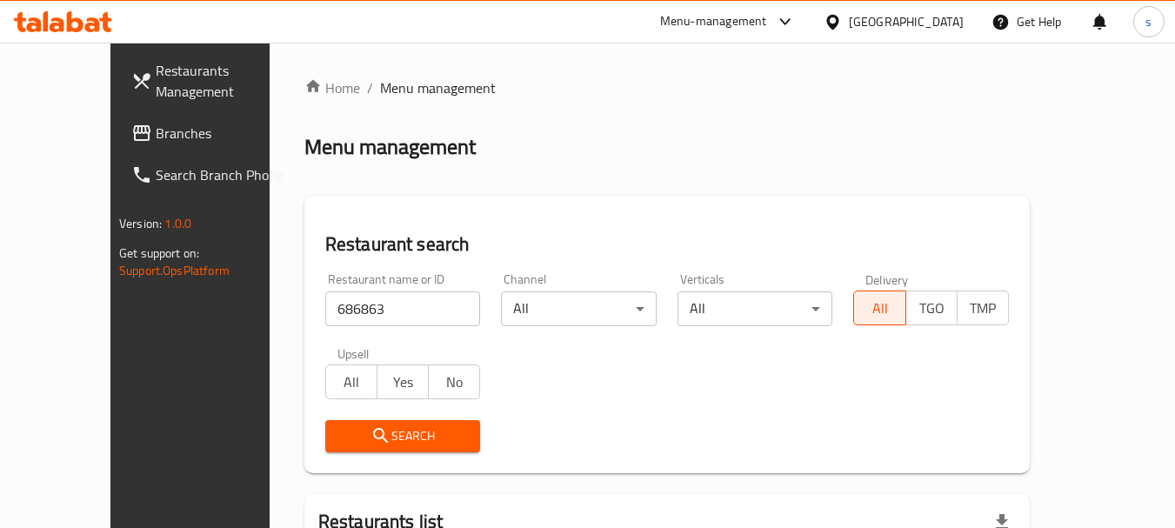
click at [893, 22] on div "Bahrain" at bounding box center [894, 22] width 168 height 42
click at [117, 122] on link "Branches" at bounding box center [212, 133] width 190 height 42
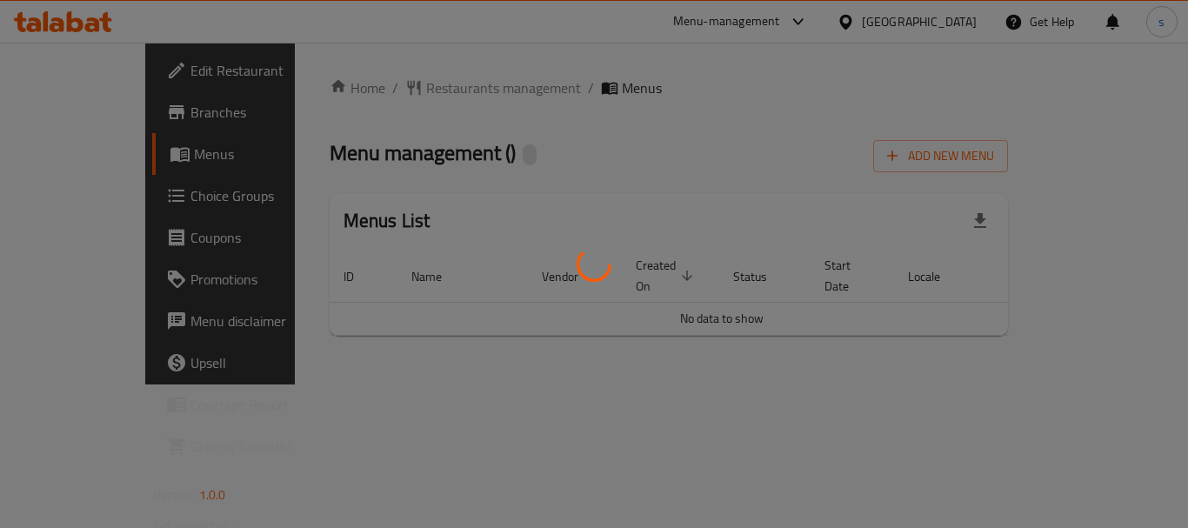
click at [384, 90] on div at bounding box center [594, 264] width 1188 height 528
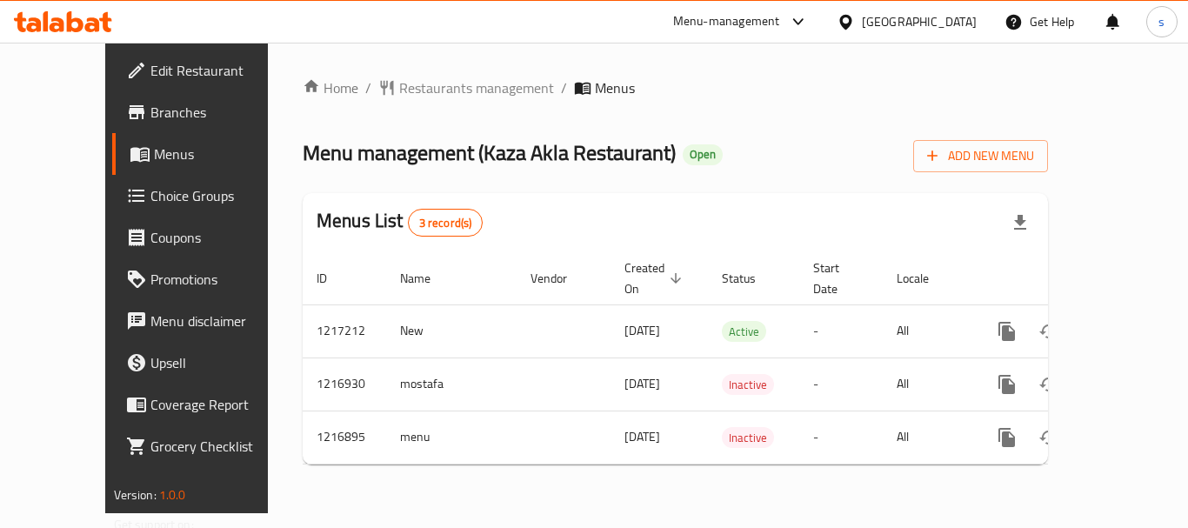
click at [399, 90] on span "Restaurants management" at bounding box center [476, 87] width 155 height 21
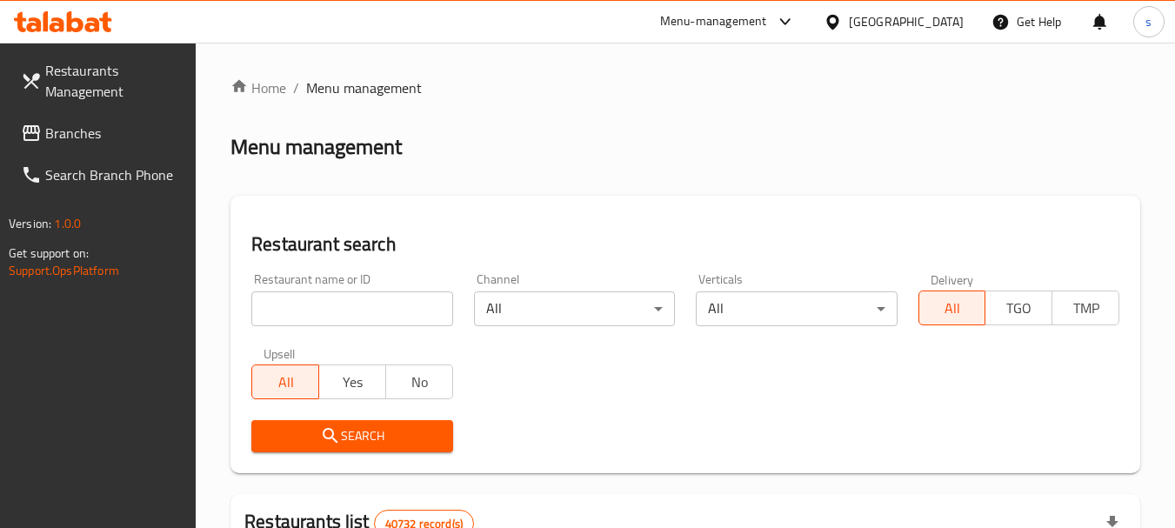
click at [268, 306] on input "search" at bounding box center [351, 308] width 201 height 35
paste input "672544"
type input "672544"
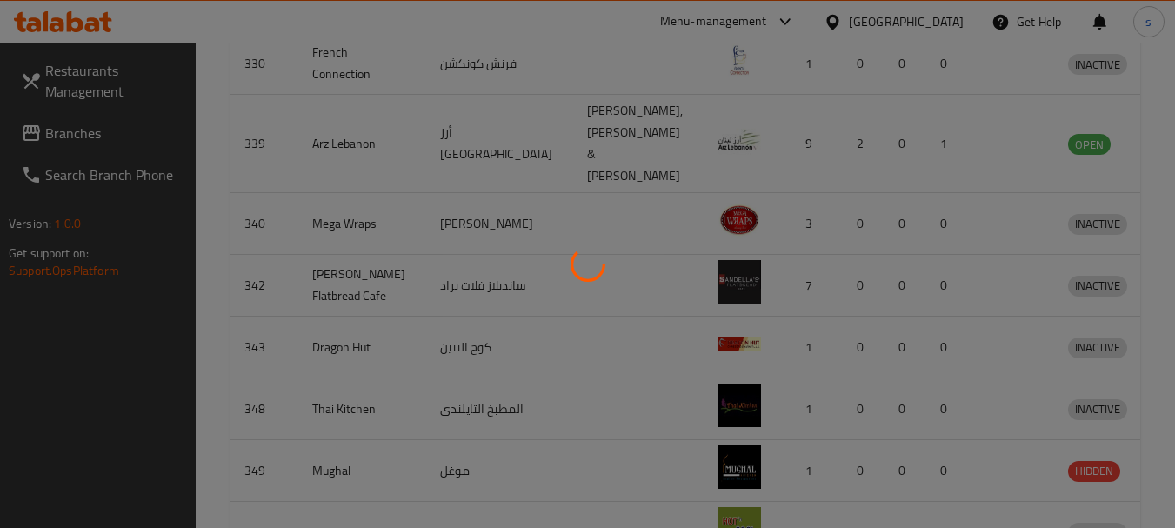
scroll to position [270, 0]
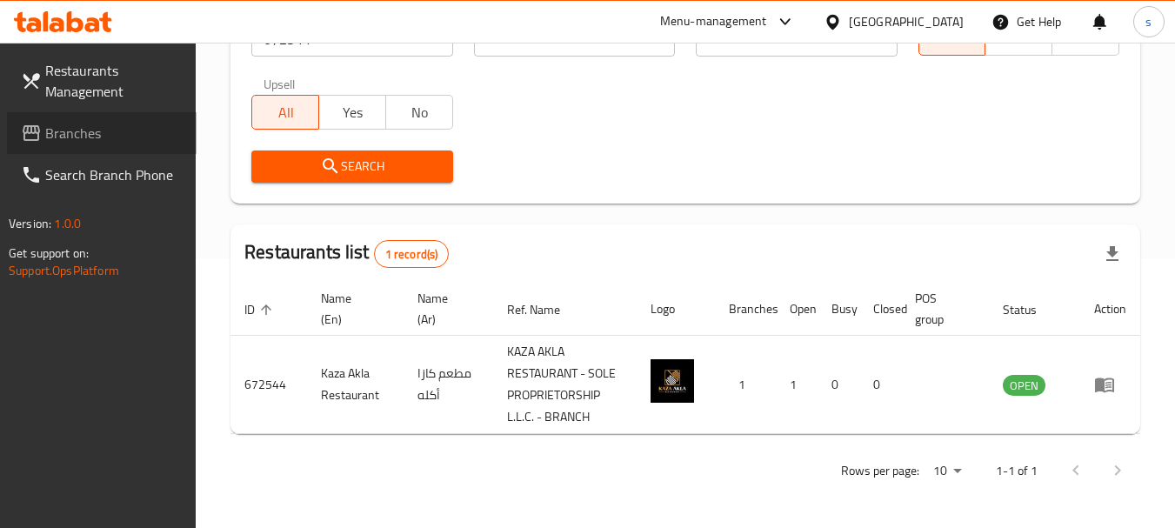
click at [97, 134] on span "Branches" at bounding box center [113, 133] width 137 height 21
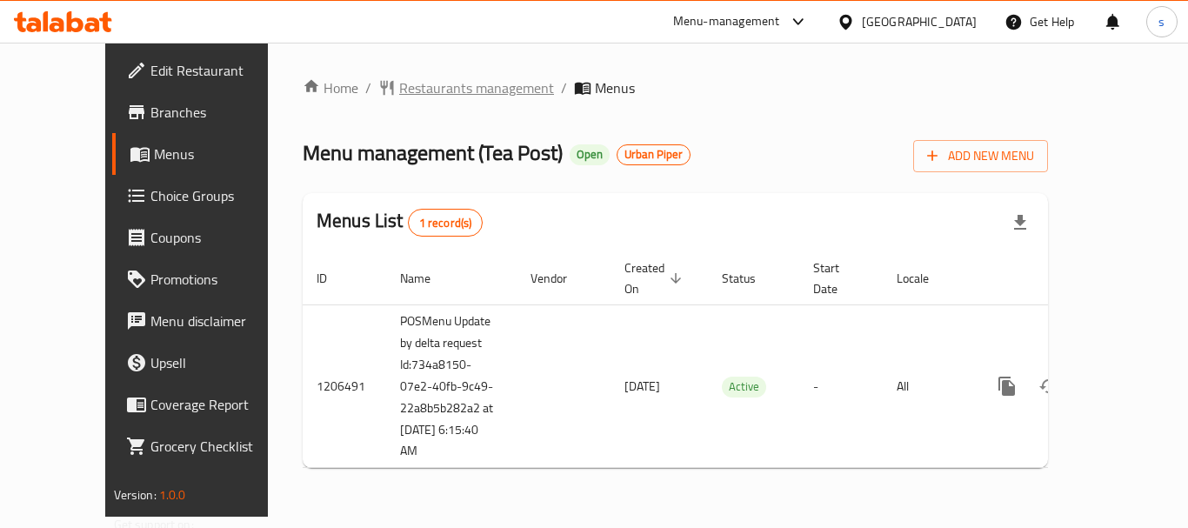
click at [399, 84] on span "Restaurants management" at bounding box center [476, 87] width 155 height 21
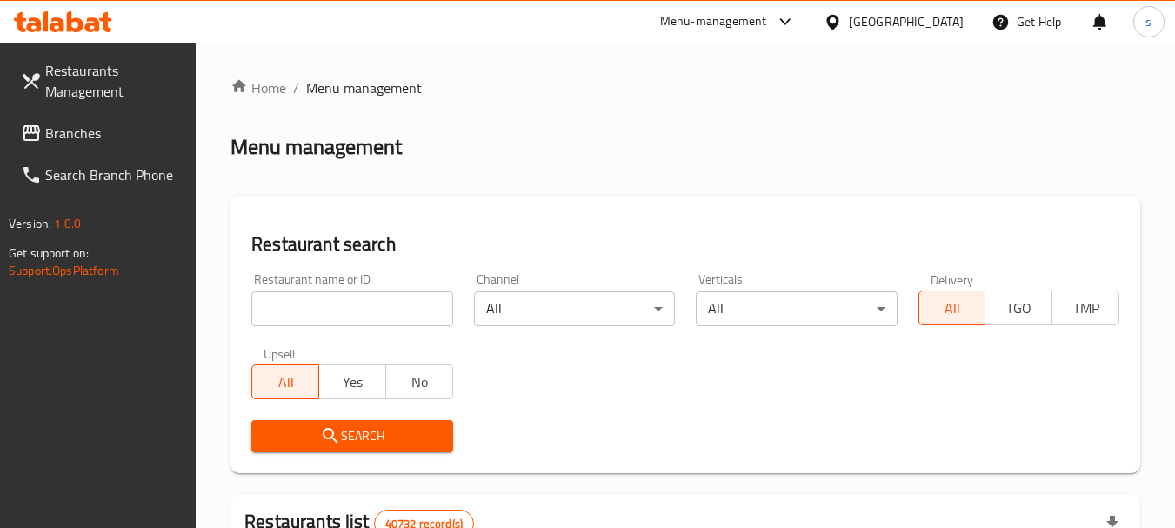
click at [302, 304] on input "search" at bounding box center [351, 308] width 201 height 35
paste input "670410"
type input "670410"
click at [311, 443] on span "Search" at bounding box center [351, 436] width 173 height 22
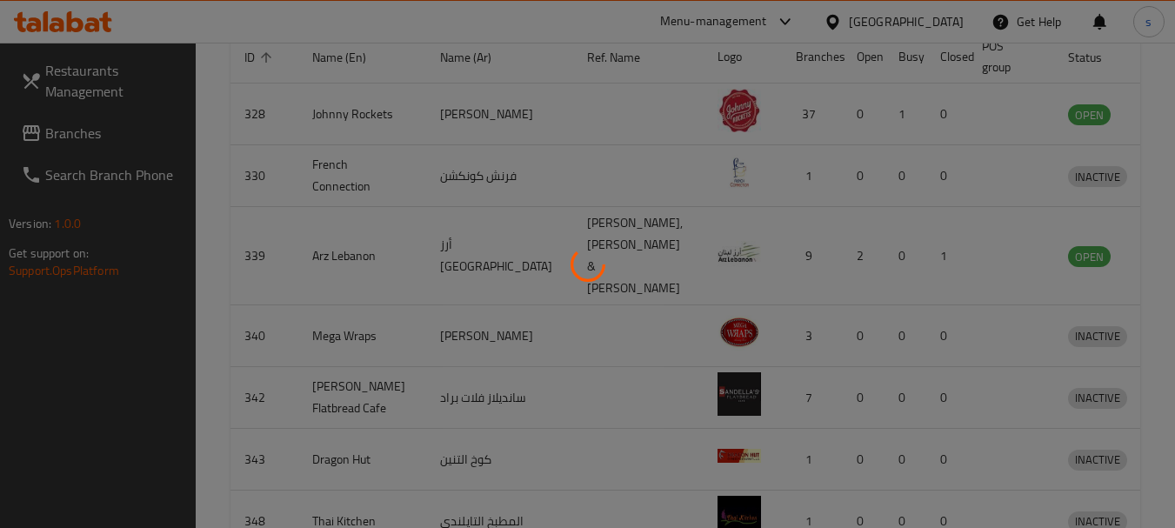
scroll to position [233, 0]
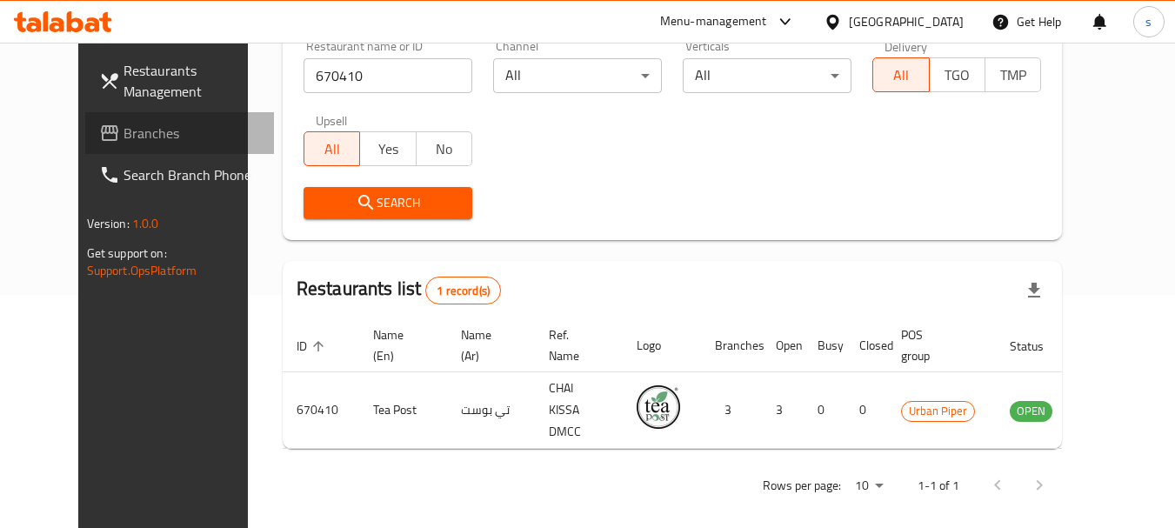
click at [124, 128] on span "Branches" at bounding box center [192, 133] width 137 height 21
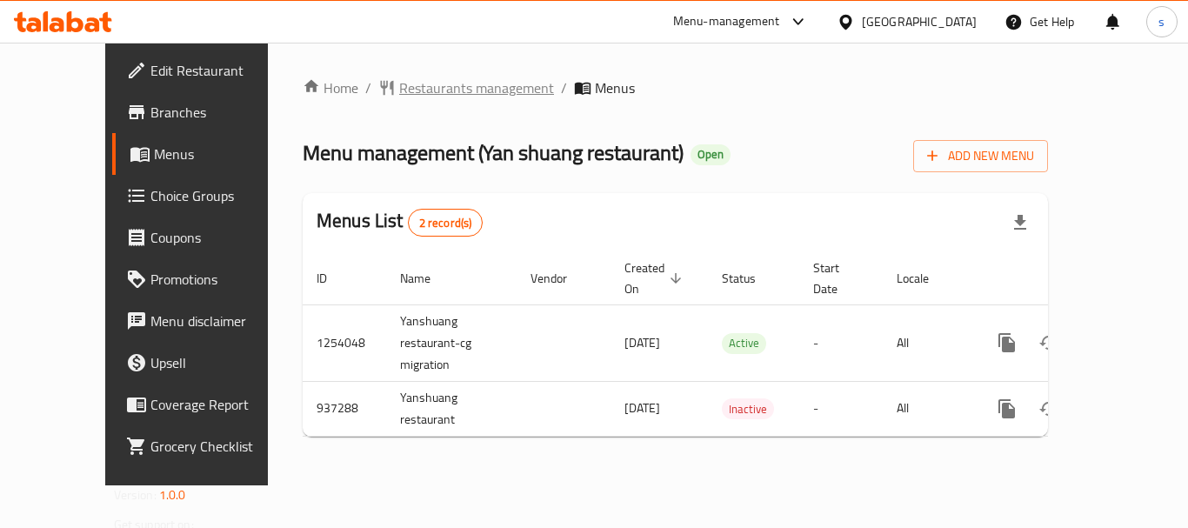
click at [445, 77] on span "Restaurants management" at bounding box center [476, 87] width 155 height 21
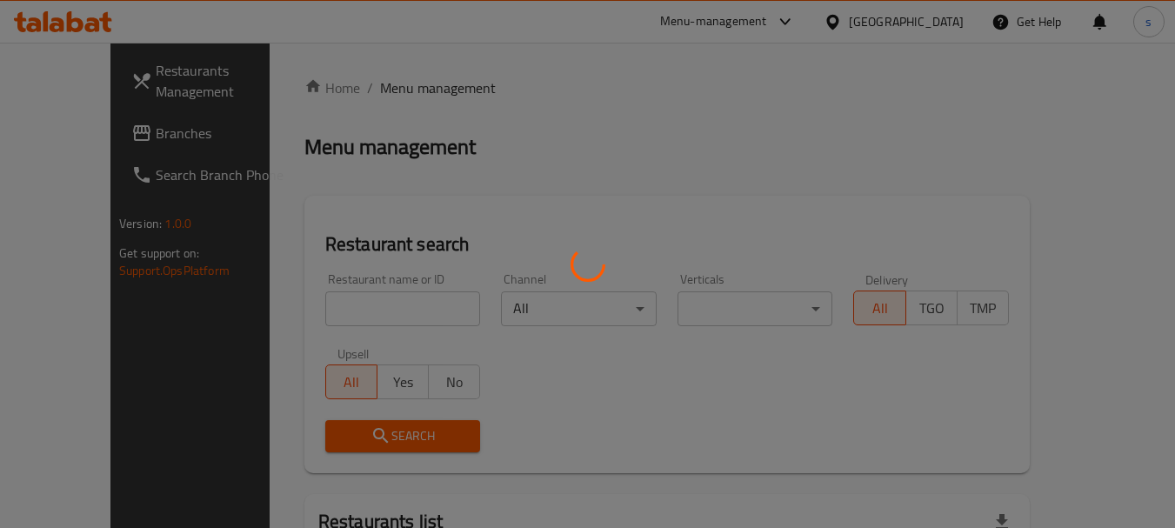
click at [310, 304] on div at bounding box center [587, 264] width 1175 height 528
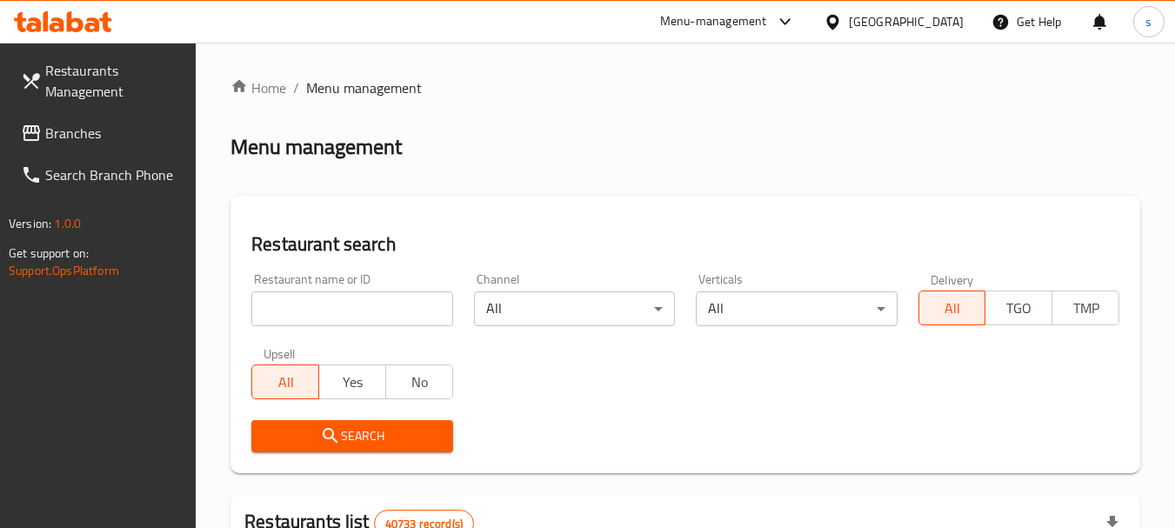
drag, startPoint x: 355, startPoint y: 288, endPoint x: 355, endPoint y: 301, distance: 13.0
click at [355, 300] on div "Restaurant name or ID Restaurant name or ID" at bounding box center [351, 299] width 201 height 53
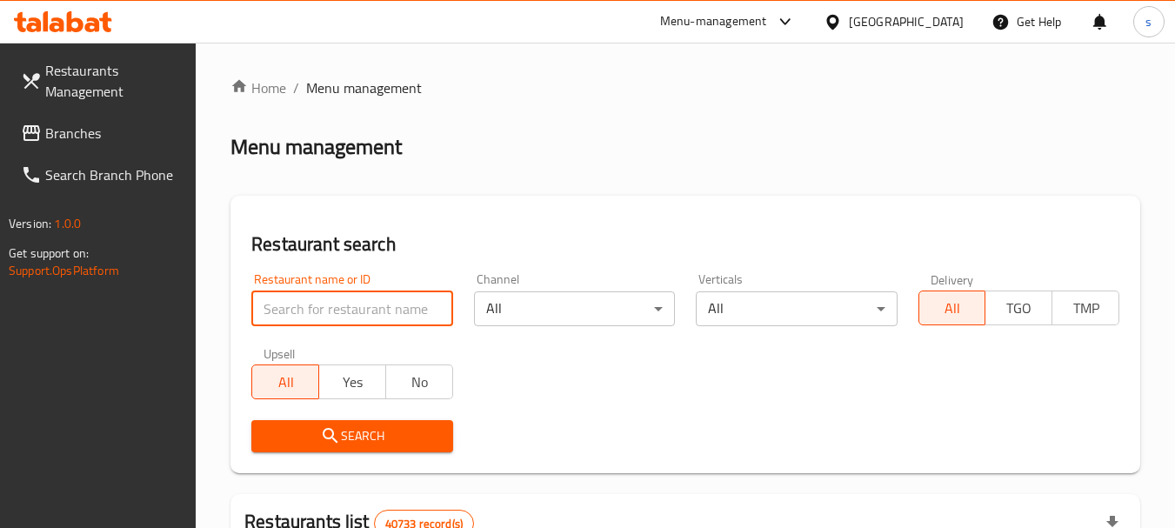
click at [345, 301] on input "search" at bounding box center [351, 308] width 201 height 35
paste input "659065"
type input "659065"
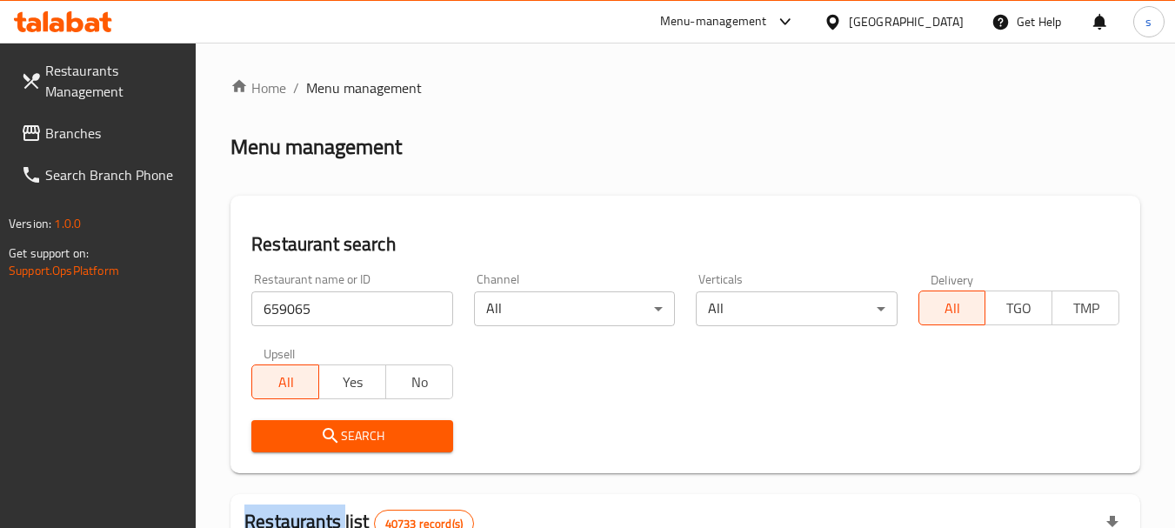
click at [308, 457] on div "Search" at bounding box center [352, 436] width 222 height 53
click at [308, 451] on button "Search" at bounding box center [351, 436] width 201 height 32
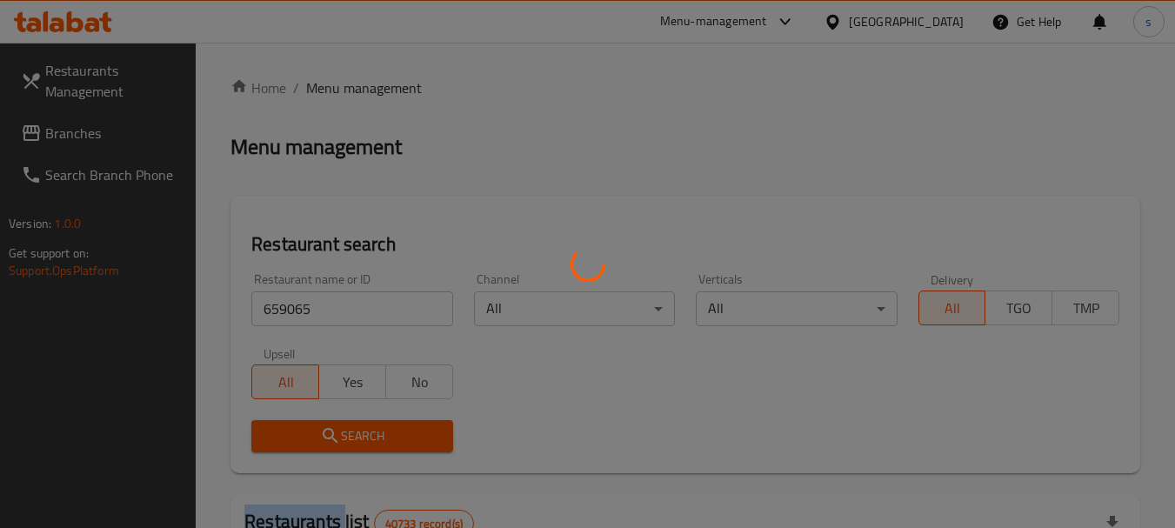
click at [308, 451] on div at bounding box center [587, 264] width 1175 height 528
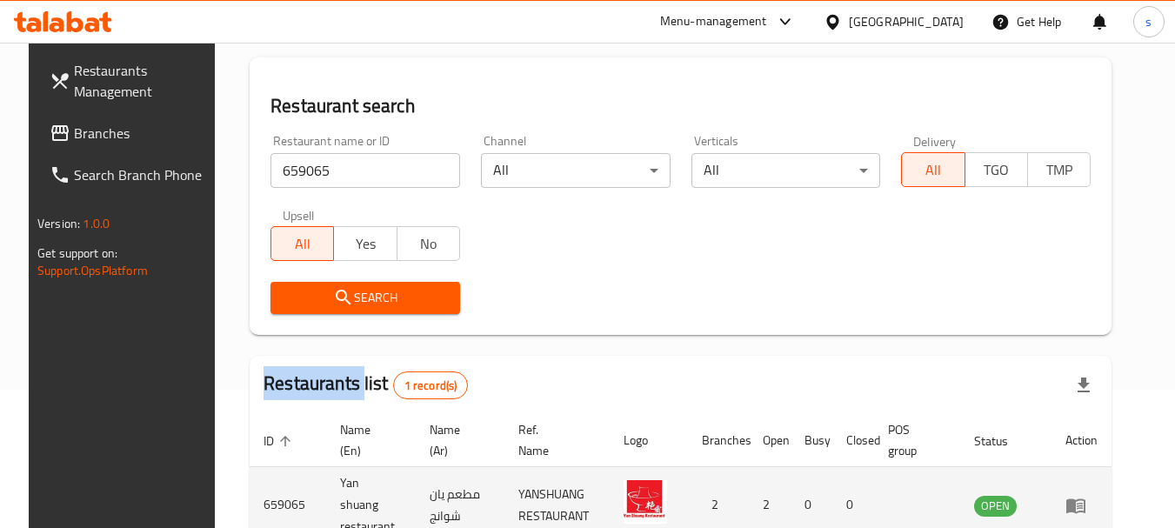
scroll to position [226, 0]
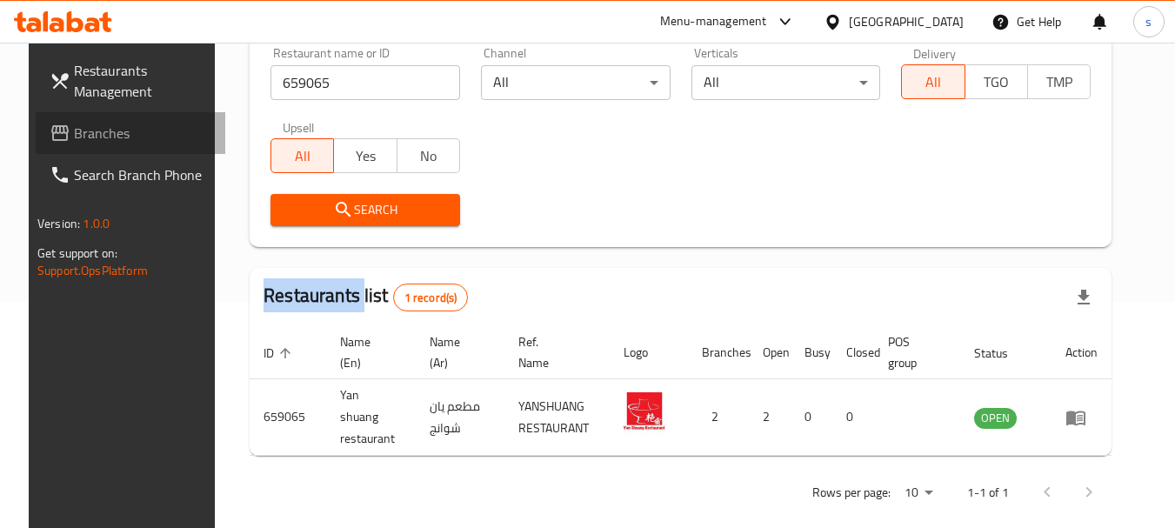
drag, startPoint x: 85, startPoint y: 133, endPoint x: 23, endPoint y: 133, distance: 61.8
click at [84, 134] on span "Branches" at bounding box center [142, 133] width 137 height 21
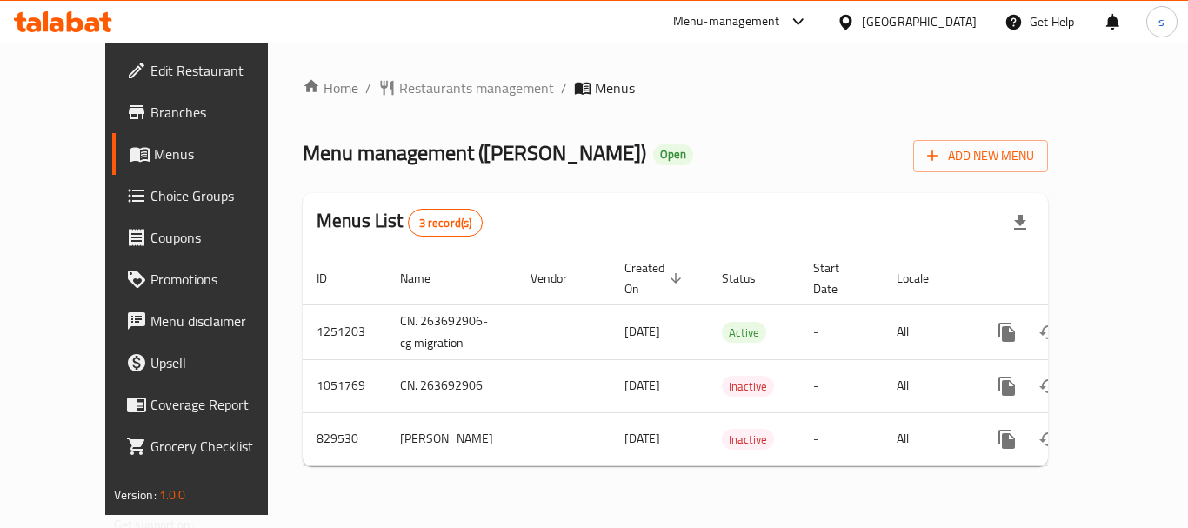
click at [423, 90] on span "Restaurants management" at bounding box center [476, 87] width 155 height 21
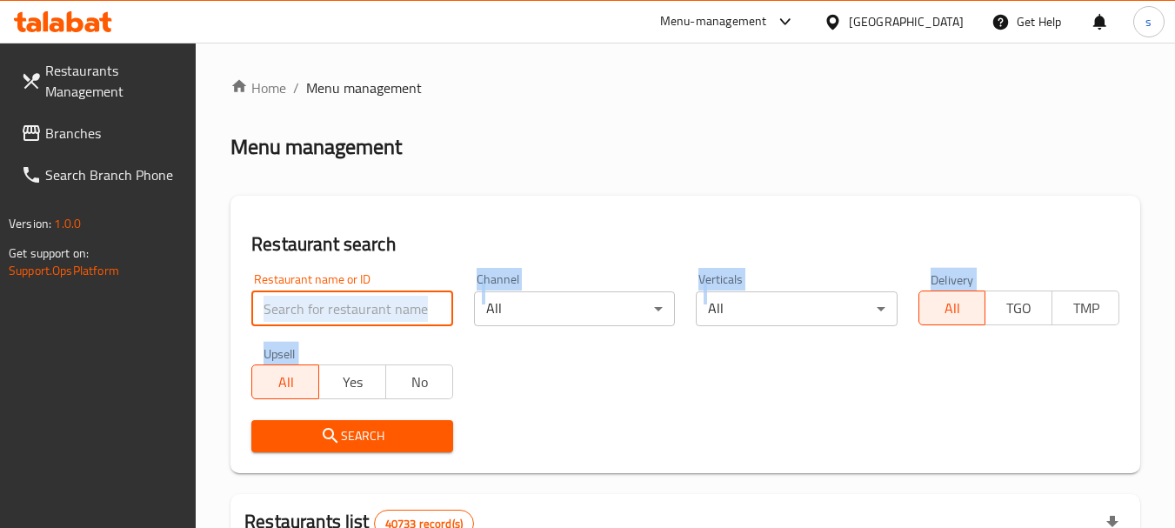
click at [288, 309] on input "search" at bounding box center [351, 308] width 201 height 35
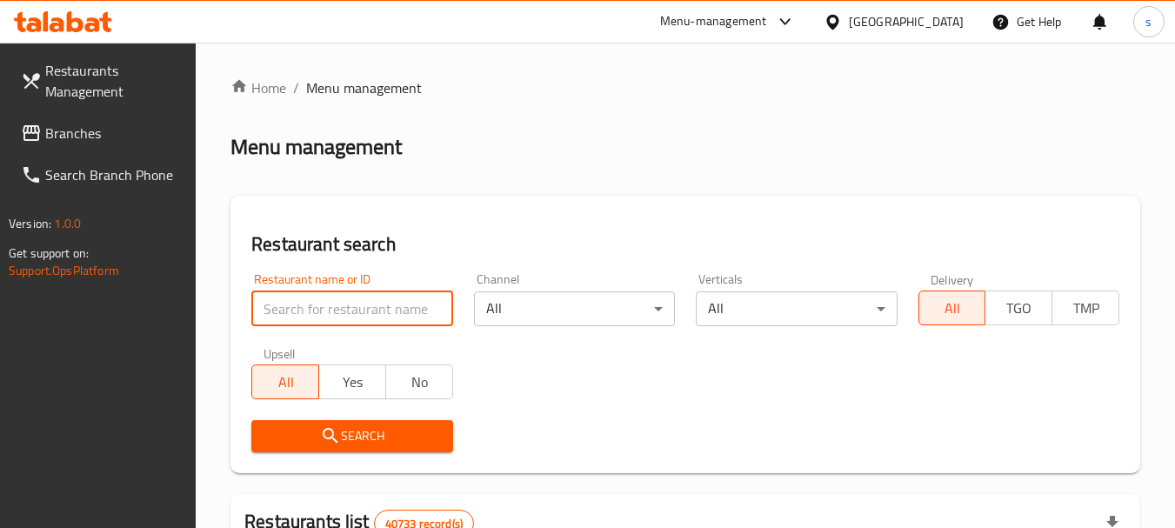
paste input "655585"
type input "655585"
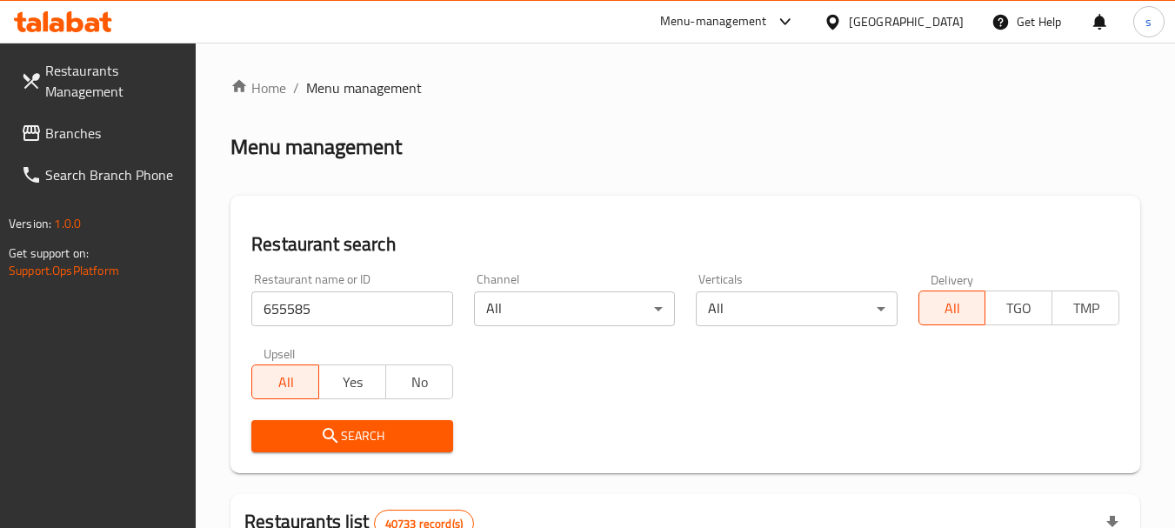
click at [326, 429] on icon "submit" at bounding box center [330, 435] width 15 height 15
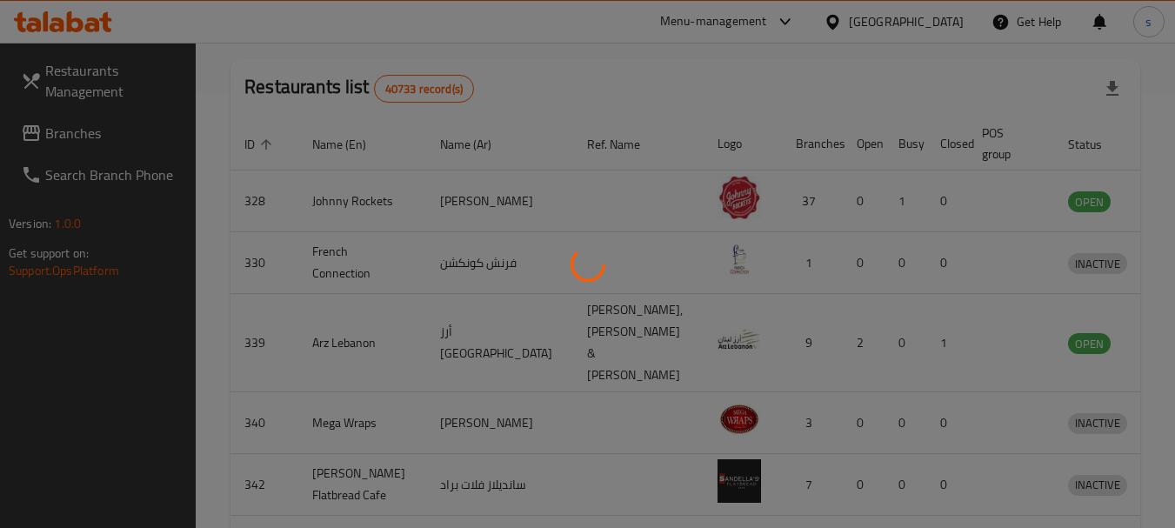
scroll to position [248, 0]
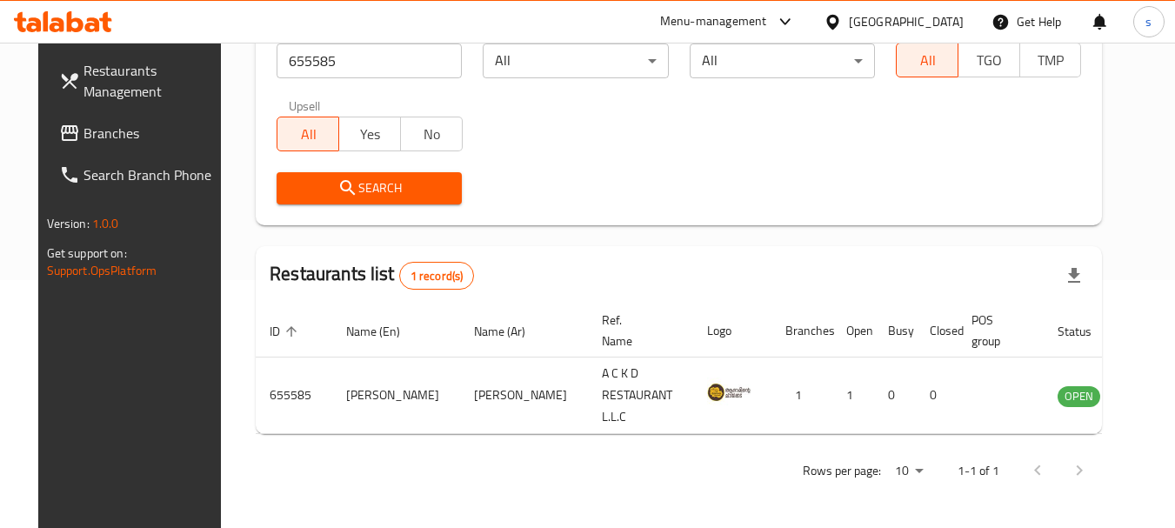
click at [101, 128] on span "Branches" at bounding box center [152, 133] width 137 height 21
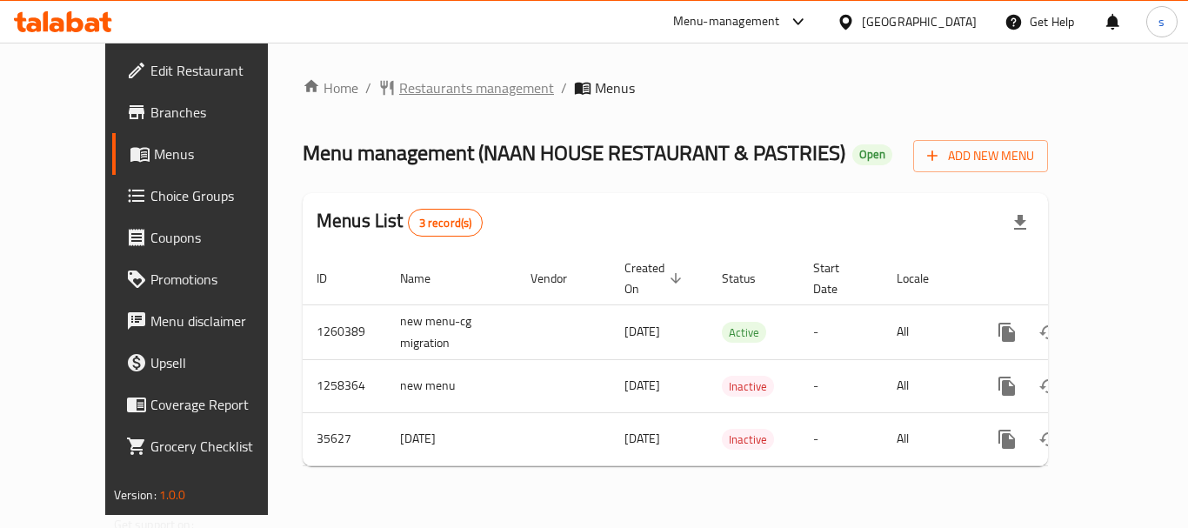
click at [442, 88] on span "Restaurants management" at bounding box center [476, 87] width 155 height 21
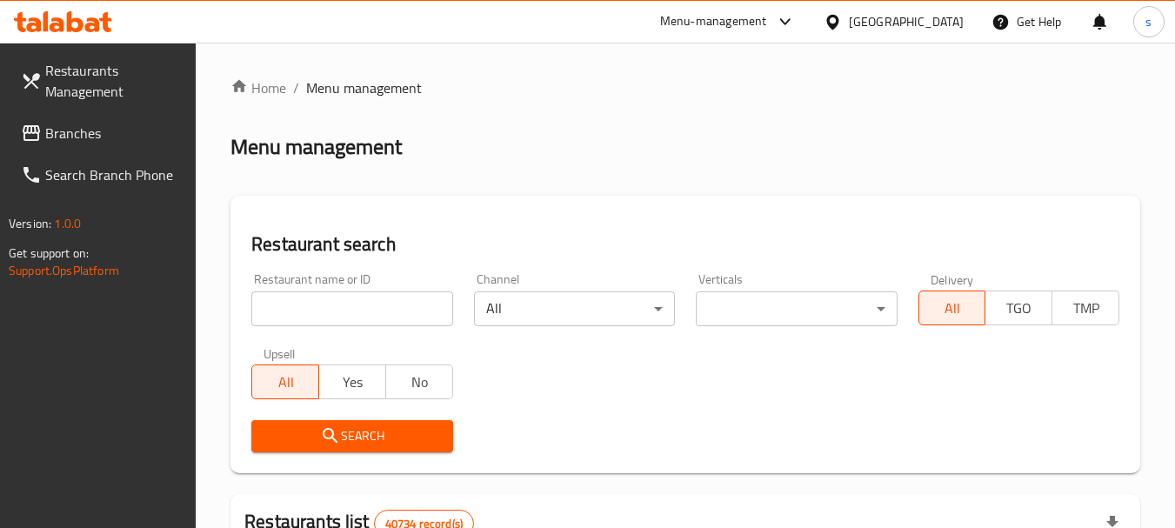
click at [395, 319] on input "search" at bounding box center [351, 308] width 201 height 35
paste input "18433"
type input "18433"
click at [350, 439] on span "Search" at bounding box center [351, 436] width 173 height 22
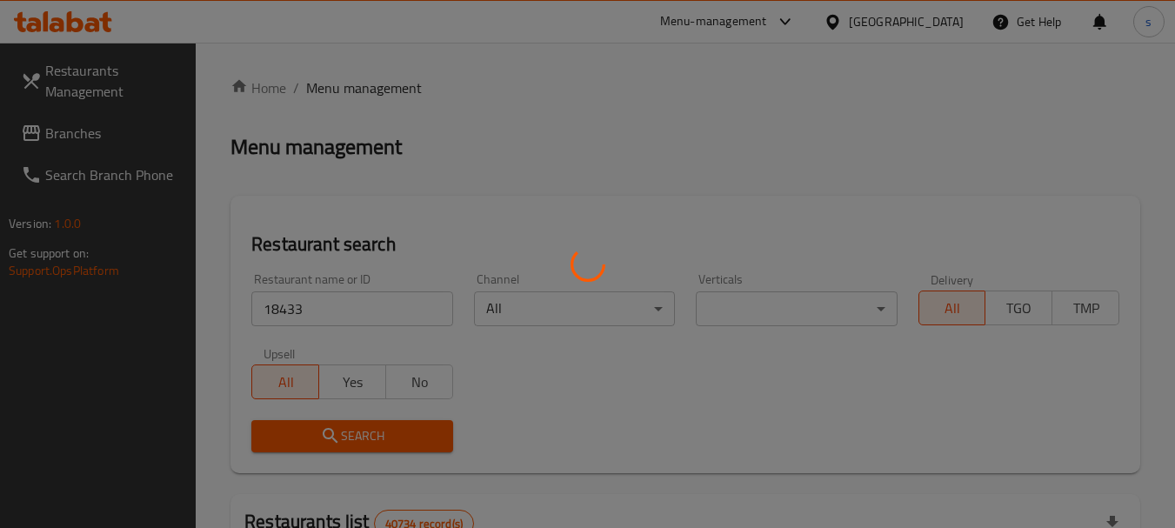
click at [350, 439] on div at bounding box center [587, 264] width 1175 height 528
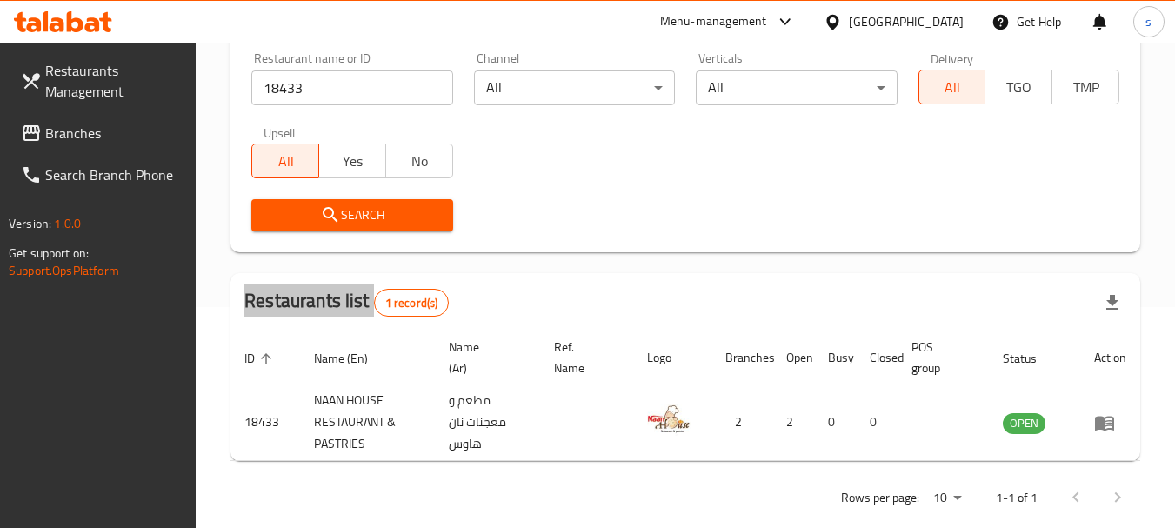
scroll to position [248, 0]
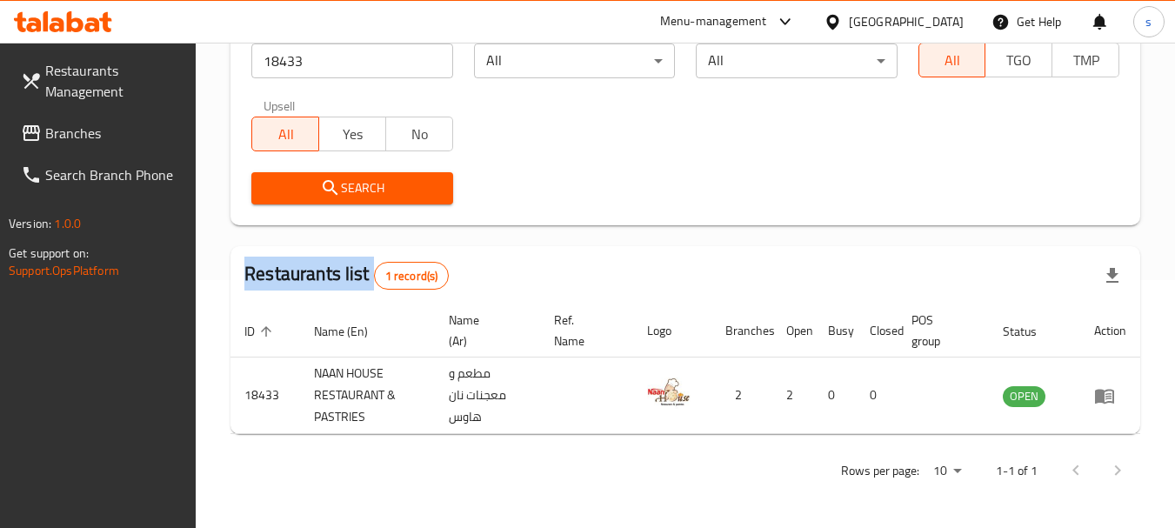
click at [86, 133] on span "Branches" at bounding box center [113, 133] width 137 height 21
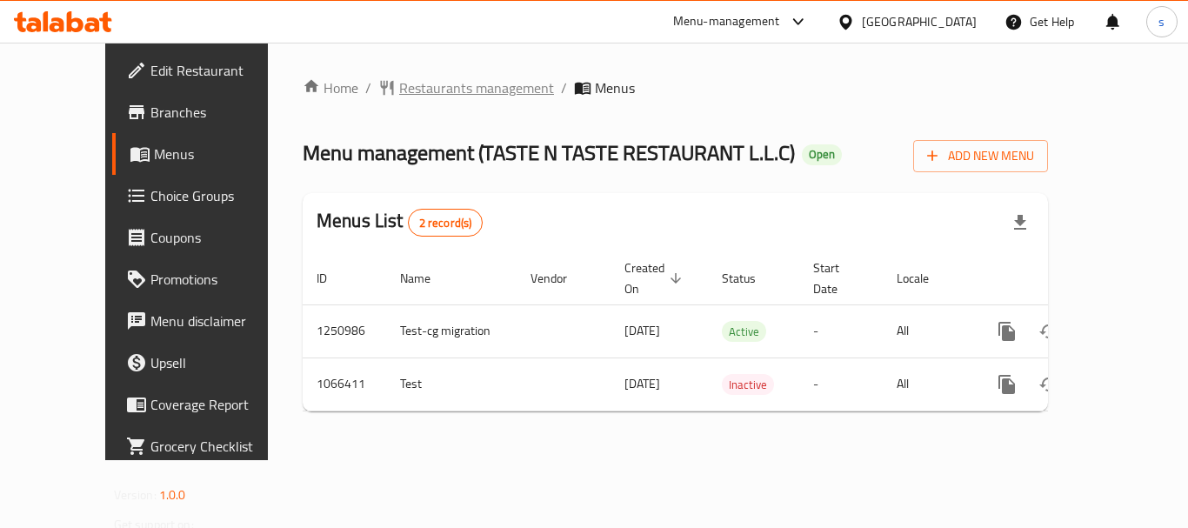
click at [415, 83] on span "Restaurants management" at bounding box center [476, 87] width 155 height 21
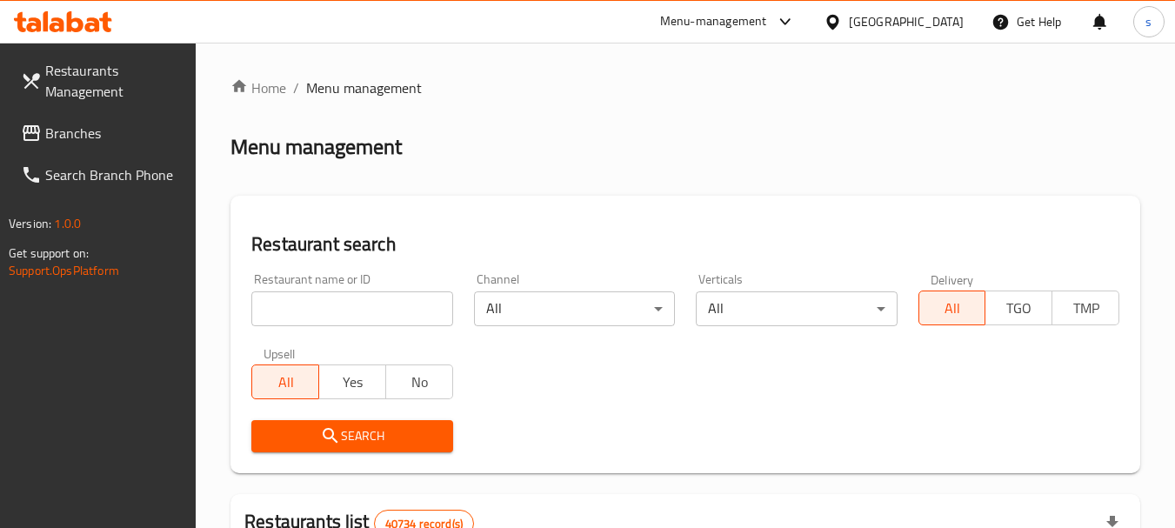
click at [324, 314] on div at bounding box center [587, 264] width 1175 height 528
click at [321, 307] on input "search" at bounding box center [351, 308] width 201 height 35
paste input "663440"
type input "663440"
click at [334, 440] on icon "submit" at bounding box center [330, 435] width 15 height 15
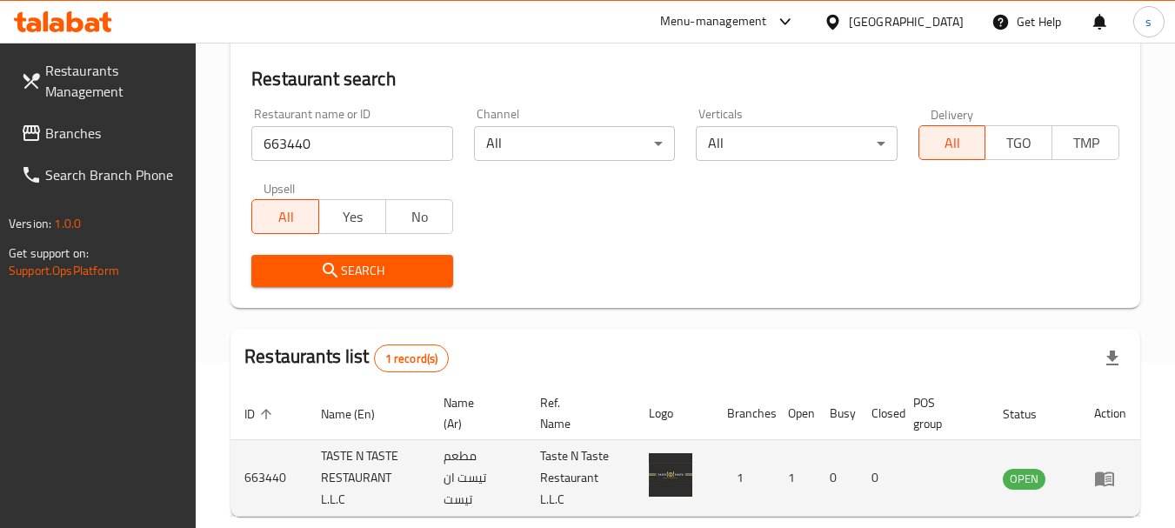
scroll to position [248, 0]
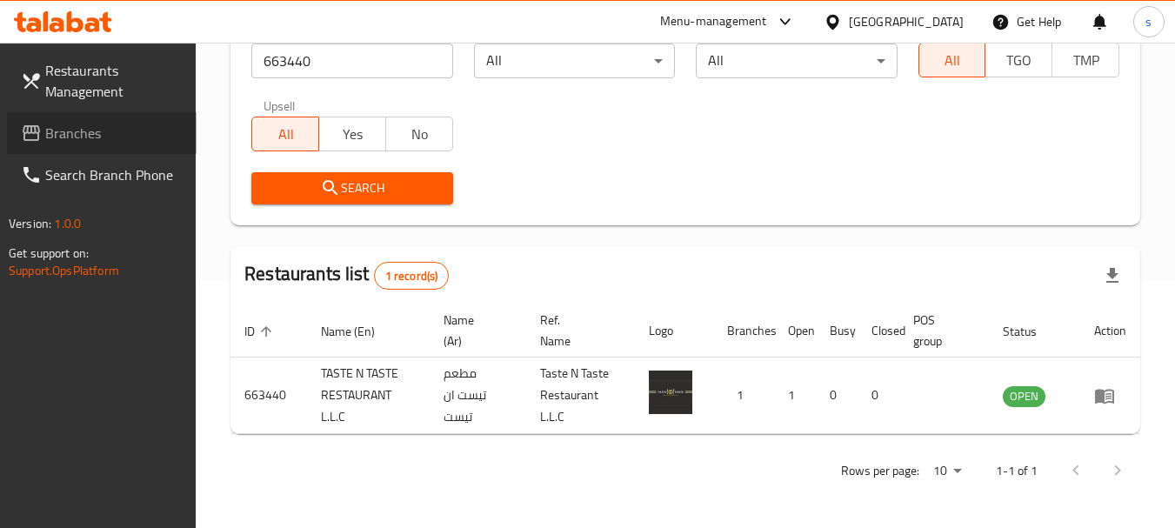
click at [63, 134] on span "Branches" at bounding box center [113, 133] width 137 height 21
